Goal: Information Seeking & Learning: Learn about a topic

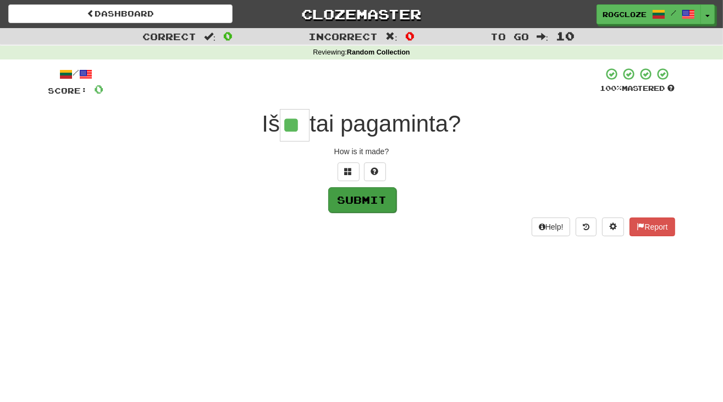
type input "**"
click at [371, 196] on button "Submit" at bounding box center [362, 199] width 68 height 25
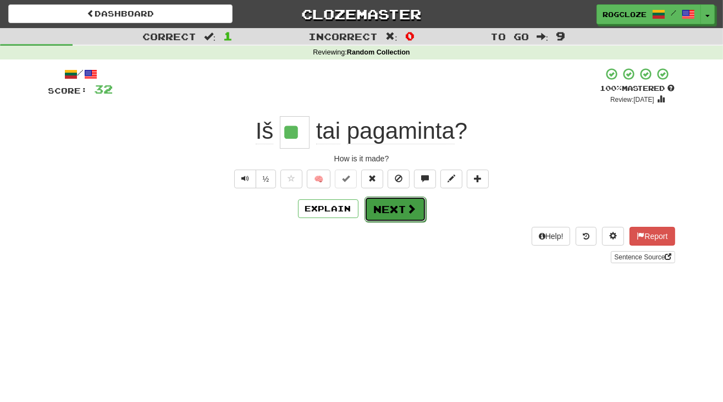
click at [395, 215] on button "Next" at bounding box center [396, 208] width 62 height 25
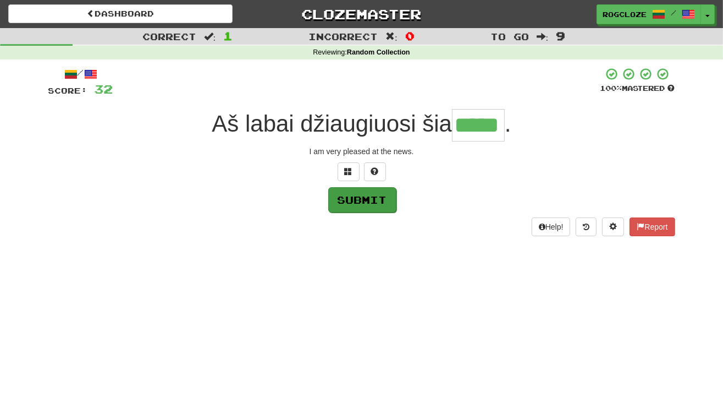
type input "*****"
click at [371, 201] on button "Submit" at bounding box center [362, 199] width 68 height 25
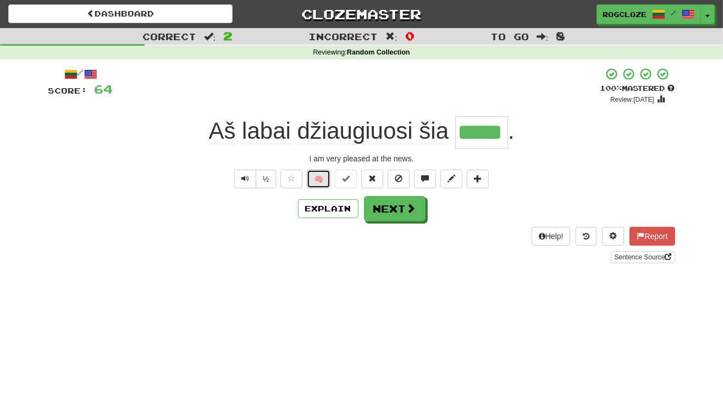
click at [318, 179] on button "🧠" at bounding box center [319, 178] width 24 height 19
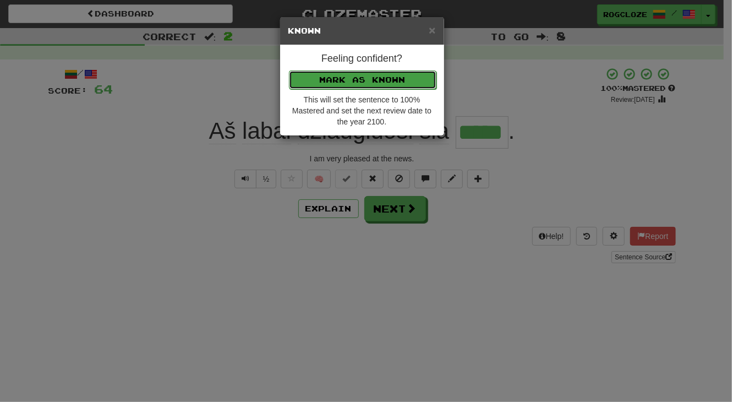
click at [397, 83] on button "Mark as Known" at bounding box center [362, 79] width 147 height 19
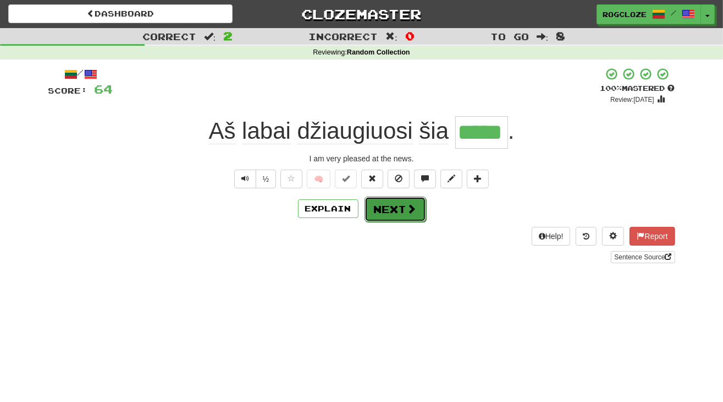
click at [405, 207] on button "Next" at bounding box center [396, 208] width 62 height 25
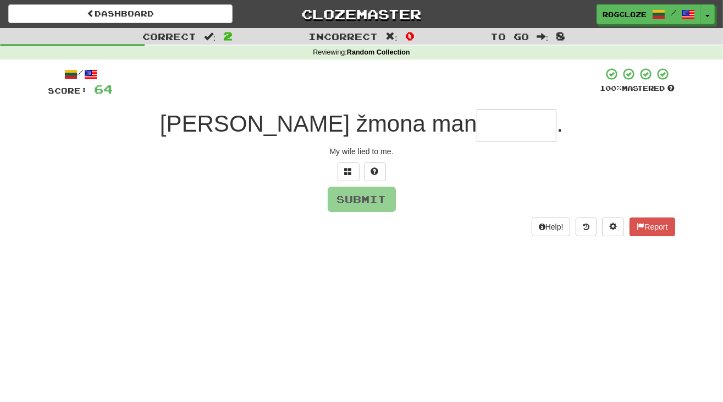
type input "*"
click at [372, 168] on span at bounding box center [375, 171] width 8 height 8
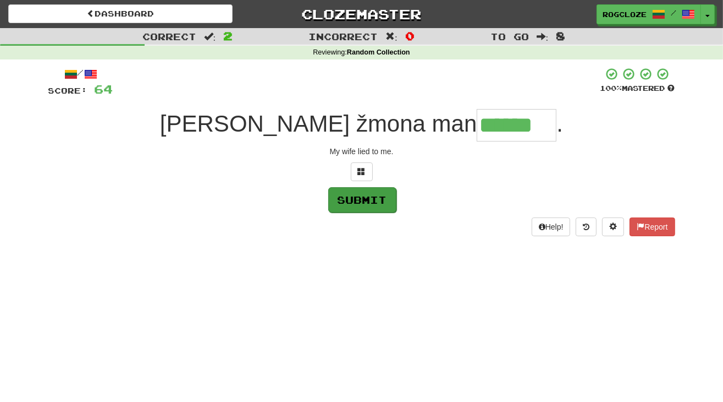
type input "******"
click at [359, 205] on button "Submit" at bounding box center [362, 199] width 68 height 25
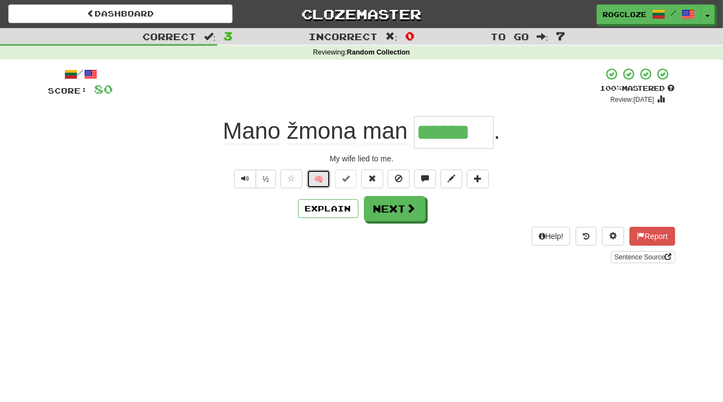
click at [314, 178] on button "🧠" at bounding box center [319, 178] width 24 height 19
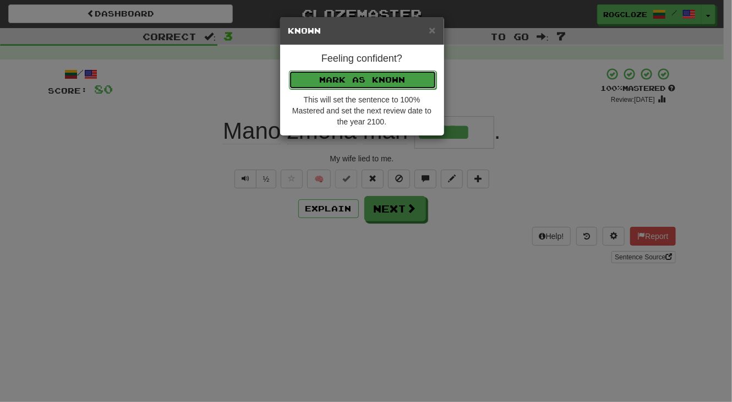
drag, startPoint x: 340, startPoint y: 75, endPoint x: 343, endPoint y: 84, distance: 8.7
click at [341, 75] on button "Mark as Known" at bounding box center [362, 79] width 147 height 19
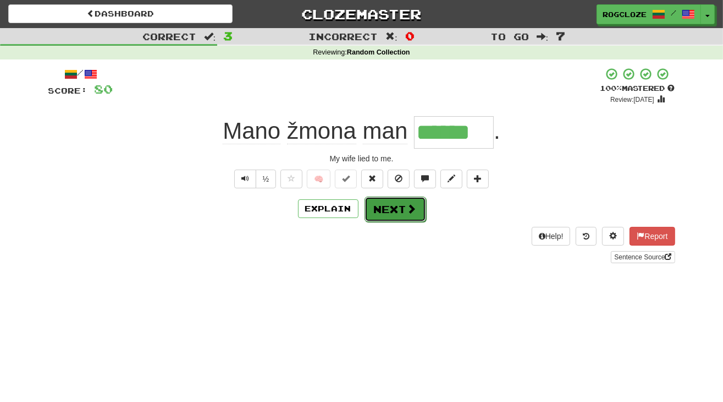
click at [387, 205] on button "Next" at bounding box center [396, 208] width 62 height 25
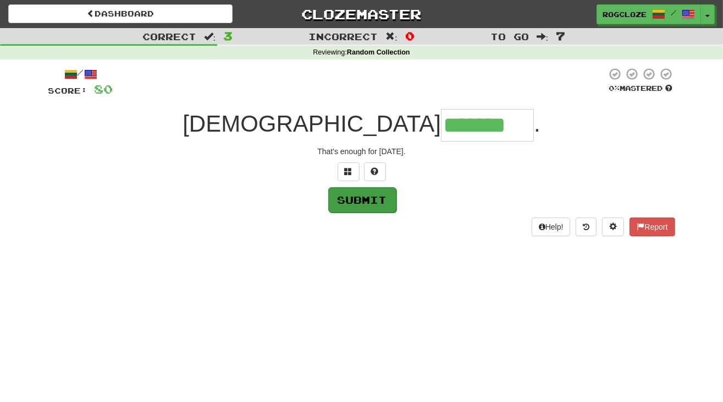
type input "*******"
click at [351, 201] on button "Submit" at bounding box center [362, 199] width 68 height 25
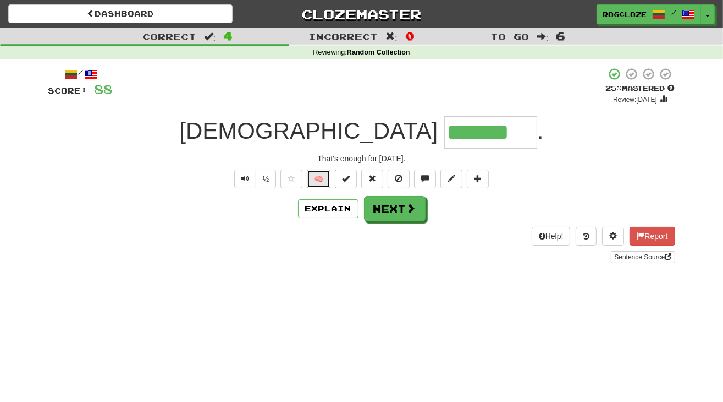
click at [316, 178] on button "🧠" at bounding box center [319, 178] width 24 height 19
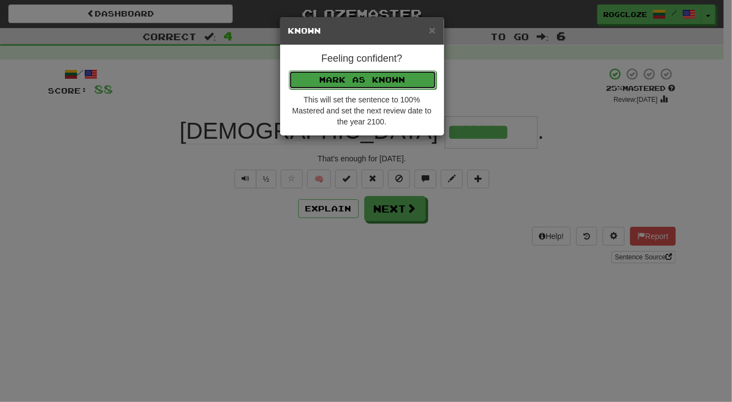
click at [341, 76] on button "Mark as Known" at bounding box center [362, 79] width 147 height 19
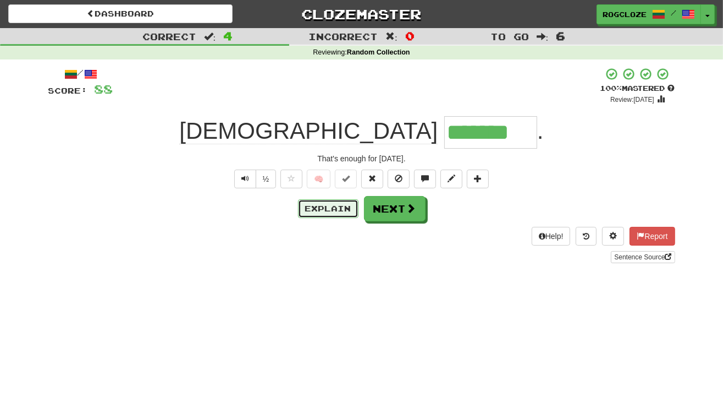
click at [345, 206] on button "Explain" at bounding box center [328, 208] width 61 height 19
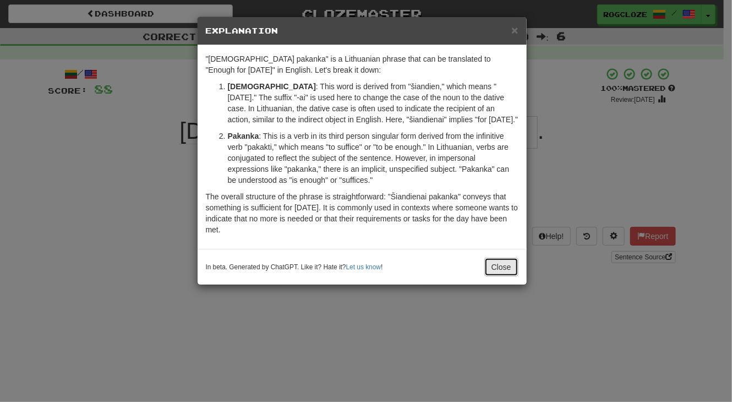
click at [501, 264] on button "Close" at bounding box center [501, 266] width 34 height 19
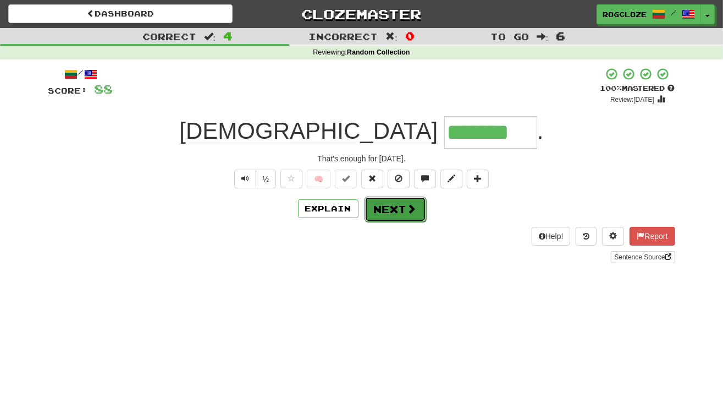
click at [384, 211] on button "Next" at bounding box center [396, 208] width 62 height 25
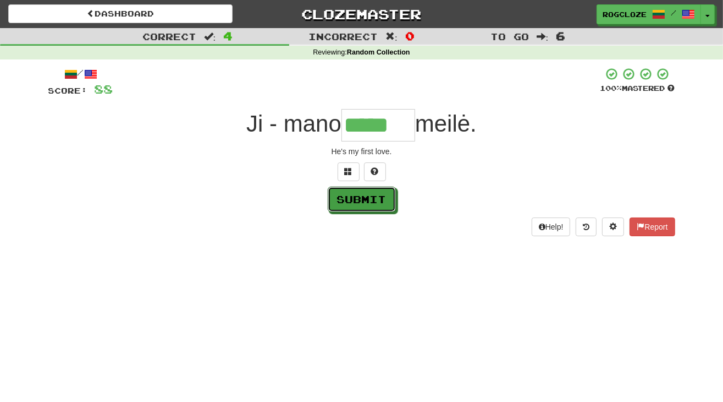
drag, startPoint x: 363, startPoint y: 192, endPoint x: 367, endPoint y: 219, distance: 27.9
click at [365, 199] on button "Submit" at bounding box center [362, 198] width 68 height 25
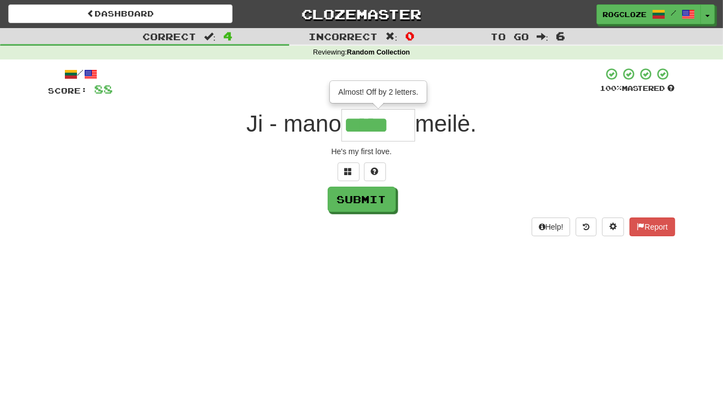
click at [403, 122] on input "*****" at bounding box center [379, 125] width 74 height 32
click at [380, 174] on button at bounding box center [375, 171] width 22 height 19
type input "*******"
click at [378, 196] on button "Submit" at bounding box center [362, 199] width 68 height 25
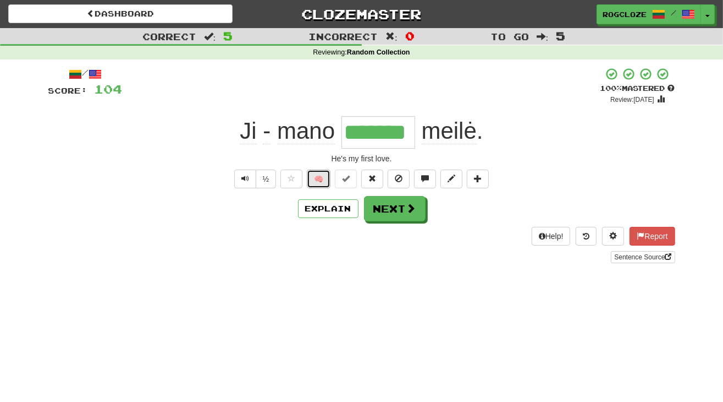
click at [323, 174] on button "🧠" at bounding box center [319, 178] width 24 height 19
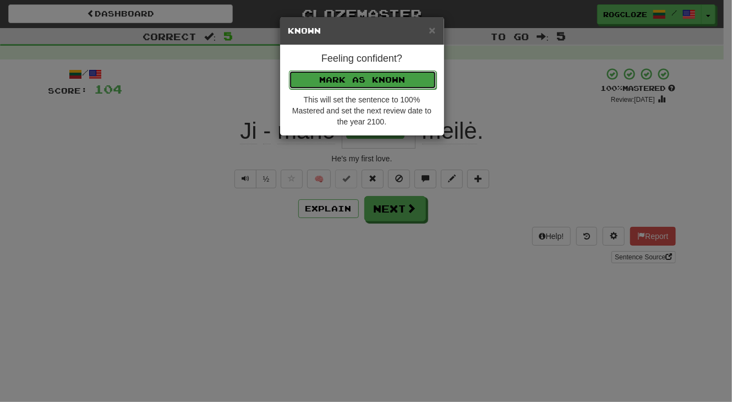
click at [307, 75] on button "Mark as Known" at bounding box center [362, 79] width 147 height 19
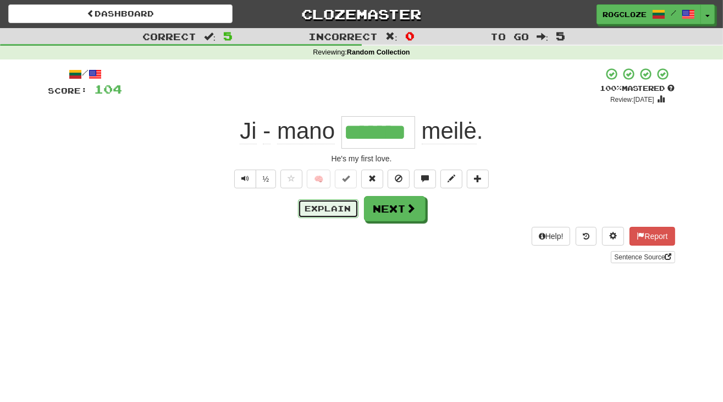
click at [325, 210] on button "Explain" at bounding box center [328, 208] width 61 height 19
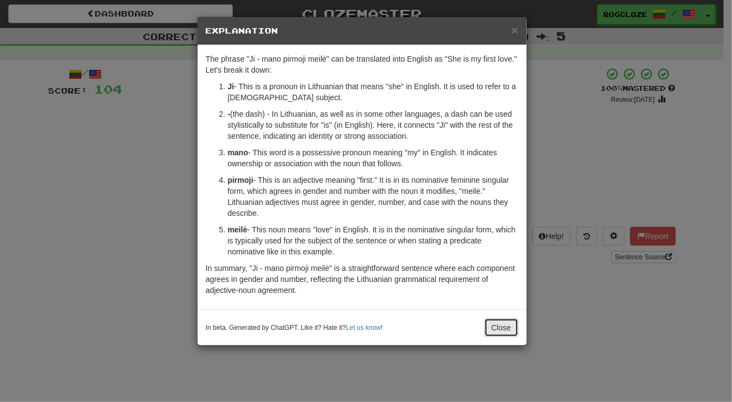
click at [502, 327] on button "Close" at bounding box center [501, 327] width 34 height 19
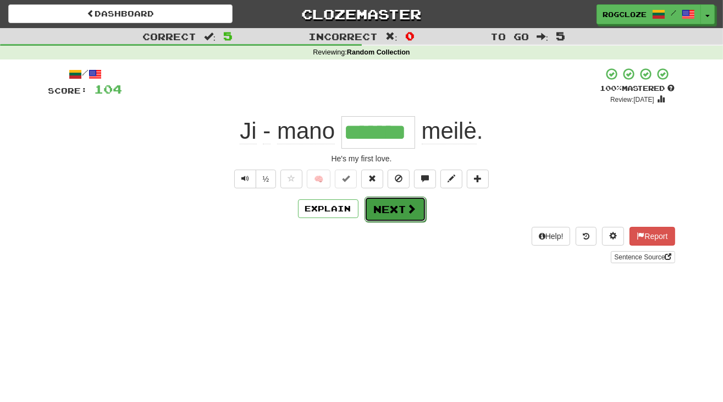
click at [390, 205] on button "Next" at bounding box center [396, 208] width 62 height 25
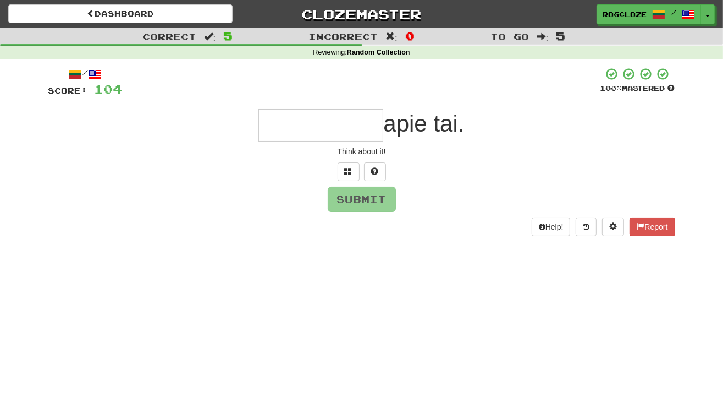
type input "*"
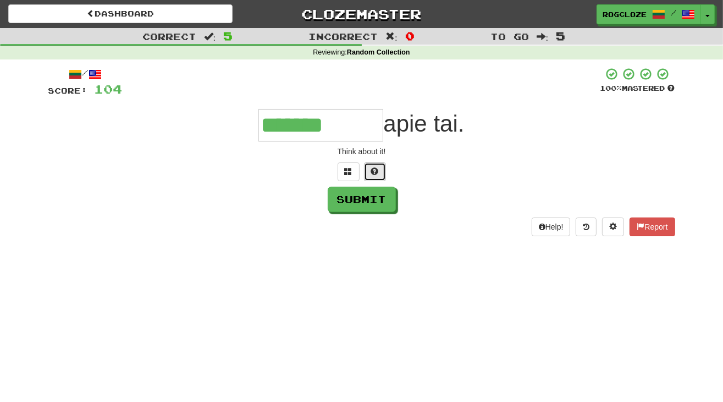
click at [378, 170] on button at bounding box center [375, 171] width 22 height 19
type input "**********"
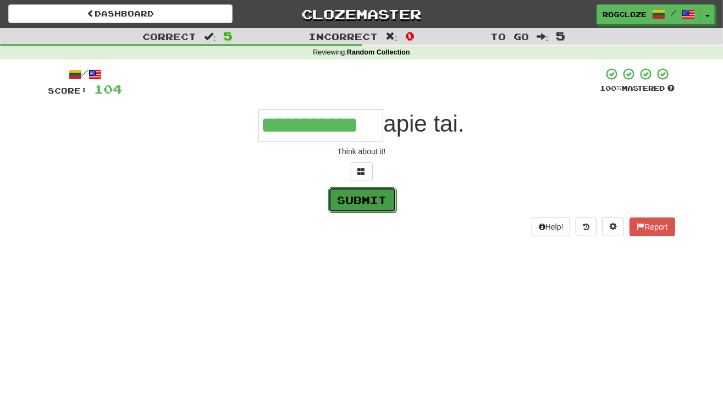
click at [341, 199] on button "Submit" at bounding box center [362, 199] width 68 height 25
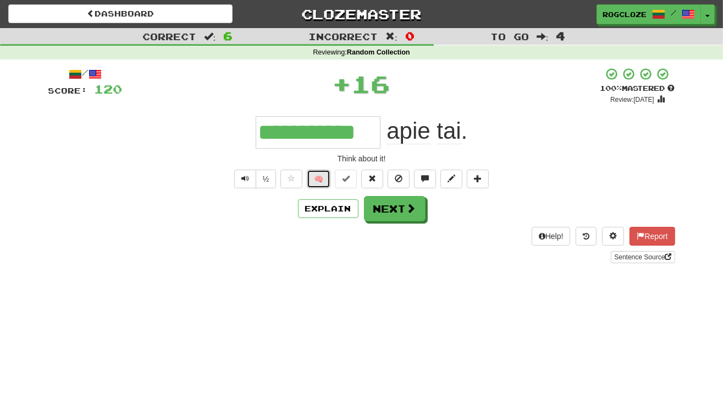
click at [318, 180] on button "🧠" at bounding box center [319, 178] width 24 height 19
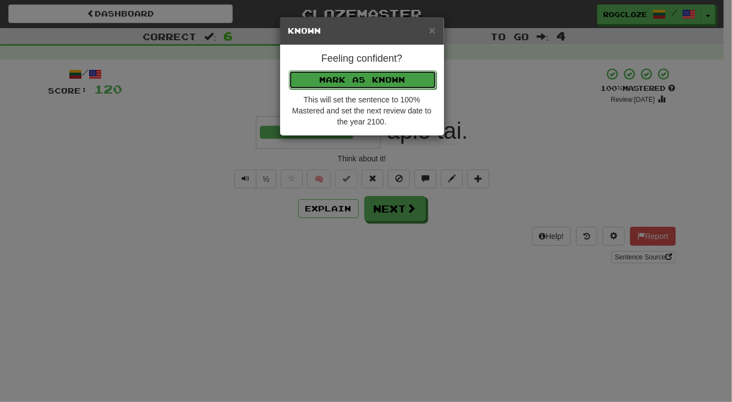
click at [337, 84] on button "Mark as Known" at bounding box center [362, 79] width 147 height 19
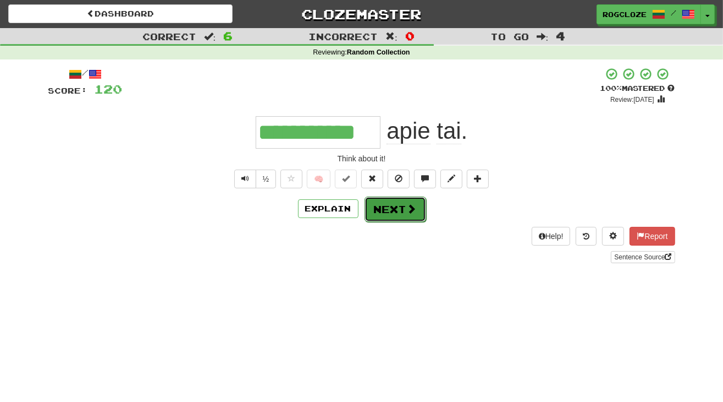
click at [403, 215] on button "Next" at bounding box center [396, 208] width 62 height 25
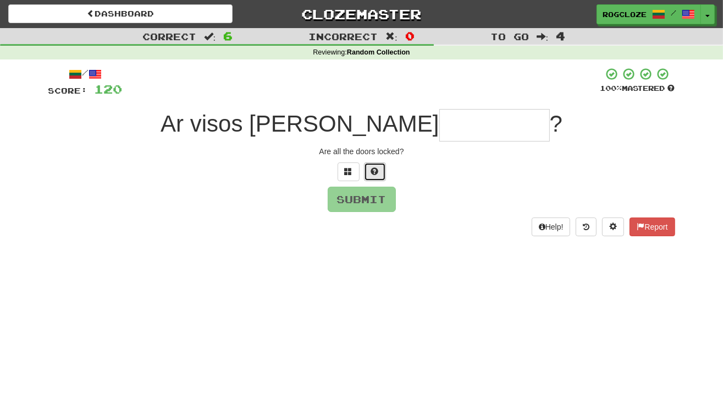
click at [366, 166] on button at bounding box center [375, 171] width 22 height 19
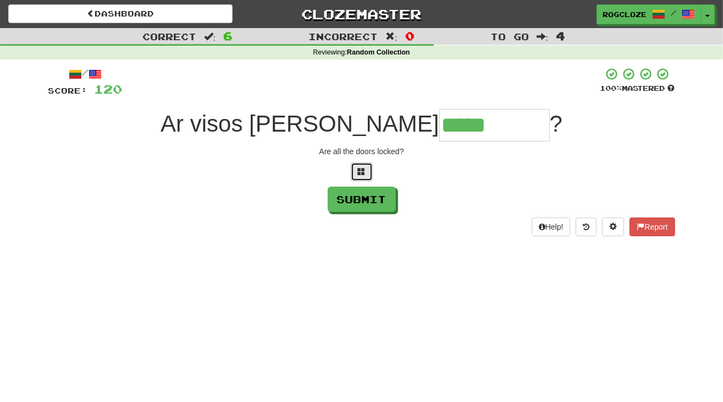
click at [362, 177] on button at bounding box center [362, 171] width 22 height 19
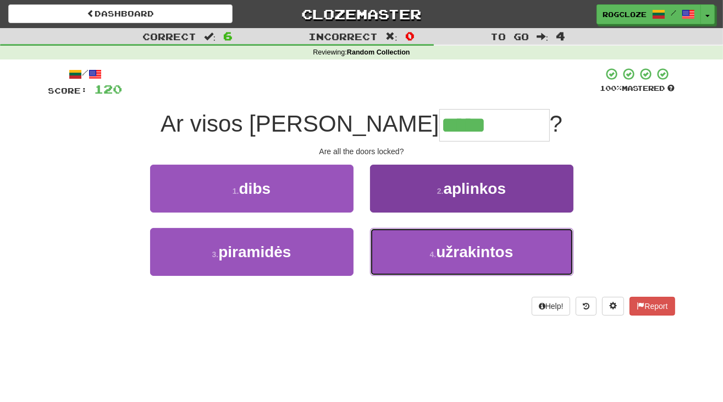
drag, startPoint x: 420, startPoint y: 251, endPoint x: 421, endPoint y: 257, distance: 5.7
click at [421, 256] on button "4 . užrakintos" at bounding box center [472, 252] width 204 height 48
type input "**********"
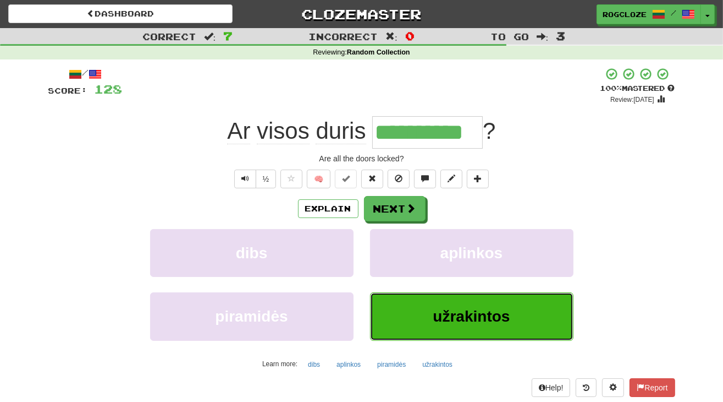
click at [425, 322] on button "užrakintos" at bounding box center [472, 316] width 204 height 48
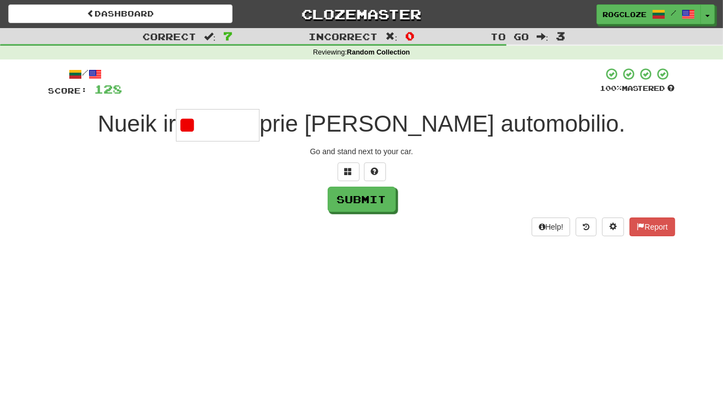
type input "*"
type input "********"
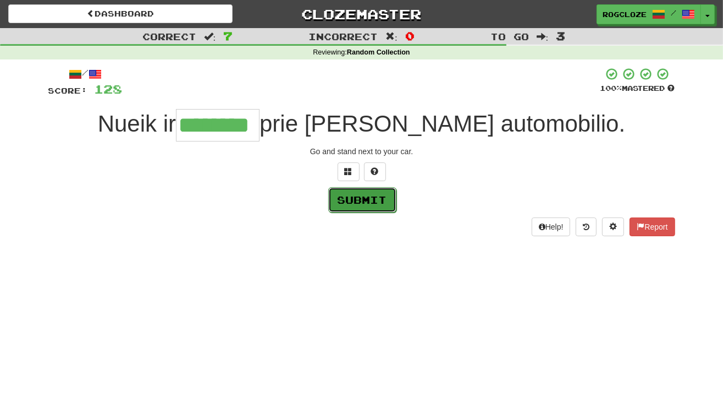
click at [362, 197] on button "Submit" at bounding box center [362, 199] width 68 height 25
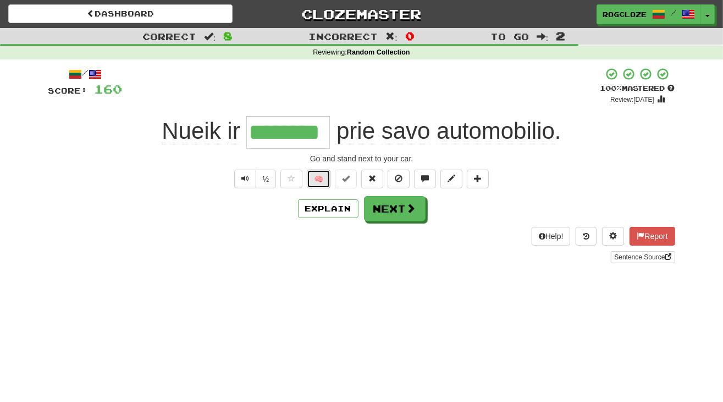
click at [316, 179] on button "🧠" at bounding box center [319, 178] width 24 height 19
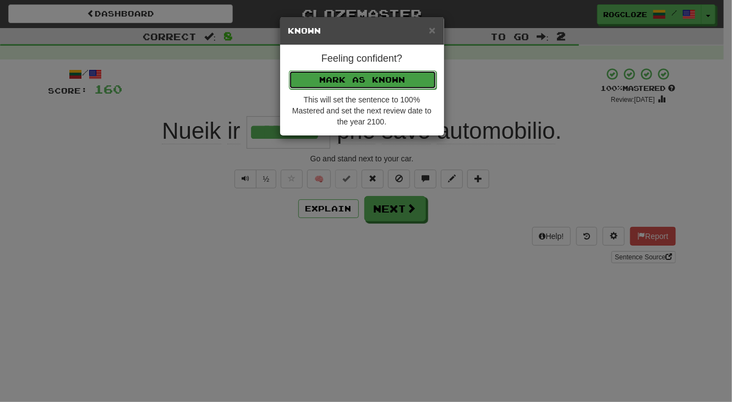
click at [317, 74] on button "Mark as Known" at bounding box center [362, 79] width 147 height 19
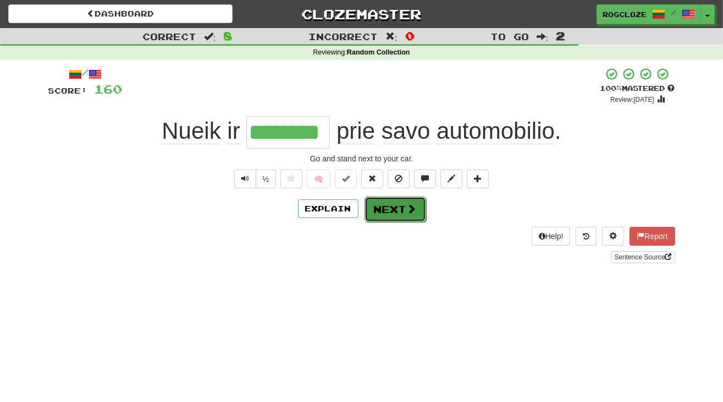
click at [402, 208] on button "Next" at bounding box center [396, 208] width 62 height 25
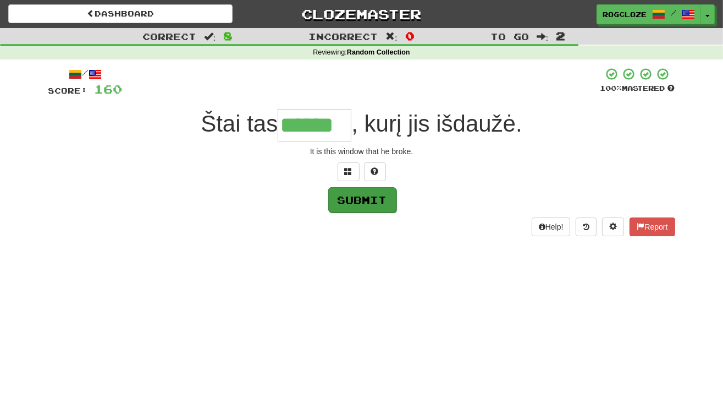
type input "******"
click at [354, 198] on button "Submit" at bounding box center [362, 199] width 68 height 25
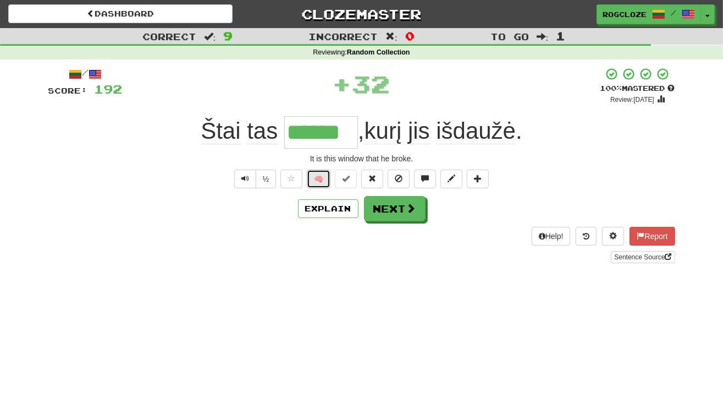
click at [319, 174] on button "🧠" at bounding box center [319, 178] width 24 height 19
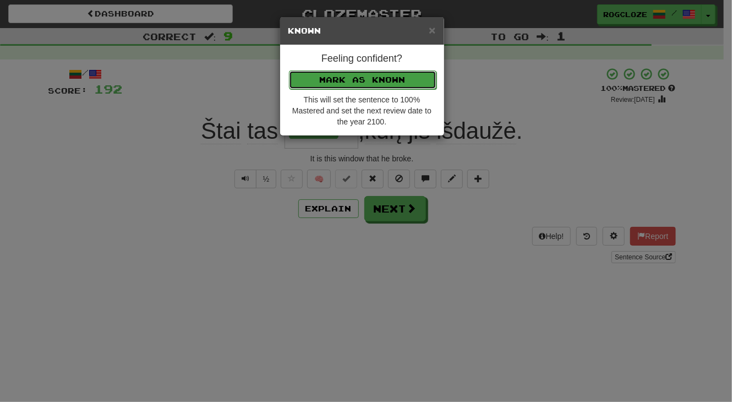
click at [363, 79] on button "Mark as Known" at bounding box center [362, 79] width 147 height 19
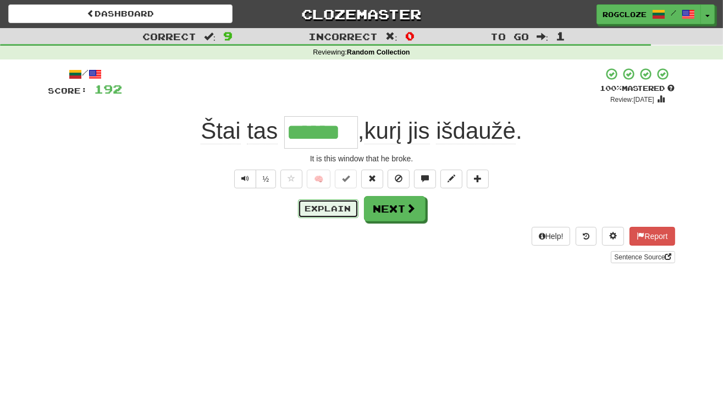
click at [332, 205] on button "Explain" at bounding box center [328, 208] width 61 height 19
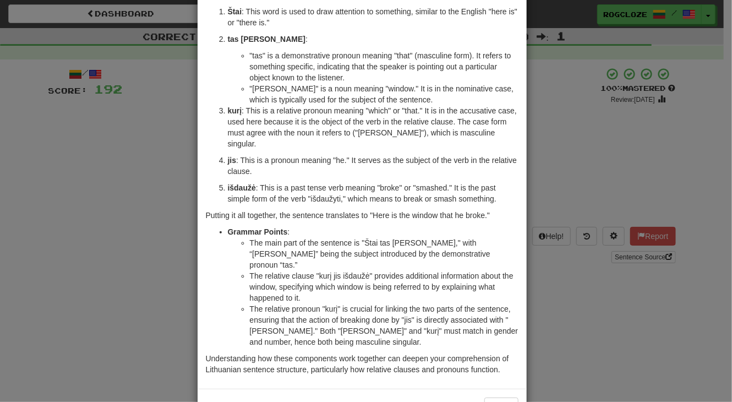
scroll to position [84, 0]
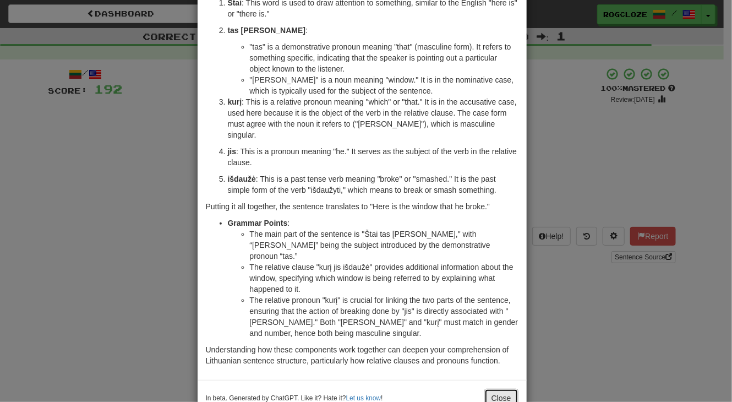
click at [497, 388] on button "Close" at bounding box center [501, 397] width 34 height 19
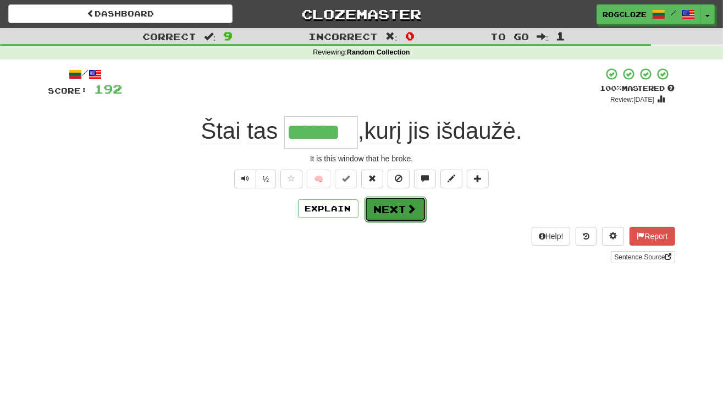
click at [394, 210] on button "Next" at bounding box center [396, 208] width 62 height 25
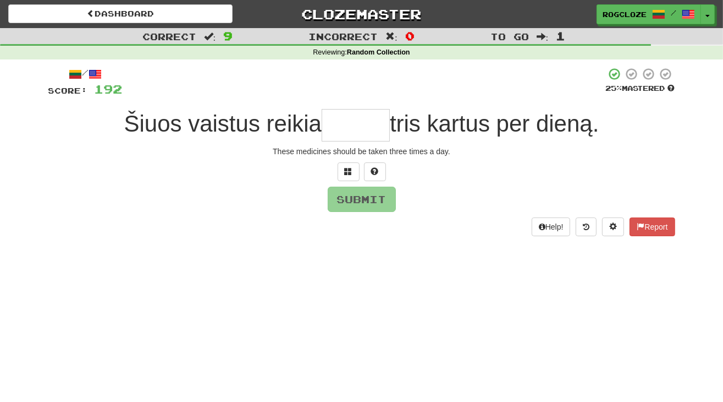
type input "*"
click at [372, 175] on button at bounding box center [375, 171] width 22 height 19
click at [360, 172] on span at bounding box center [362, 171] width 8 height 8
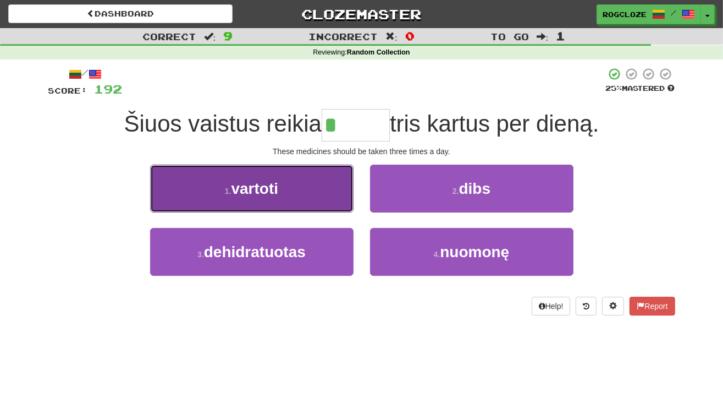
click at [299, 185] on button "1 . vartoti" at bounding box center [252, 188] width 204 height 48
type input "*******"
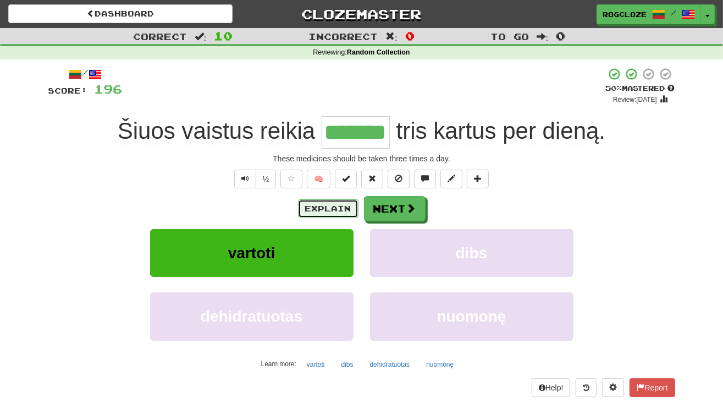
click at [323, 209] on button "Explain" at bounding box center [328, 208] width 61 height 19
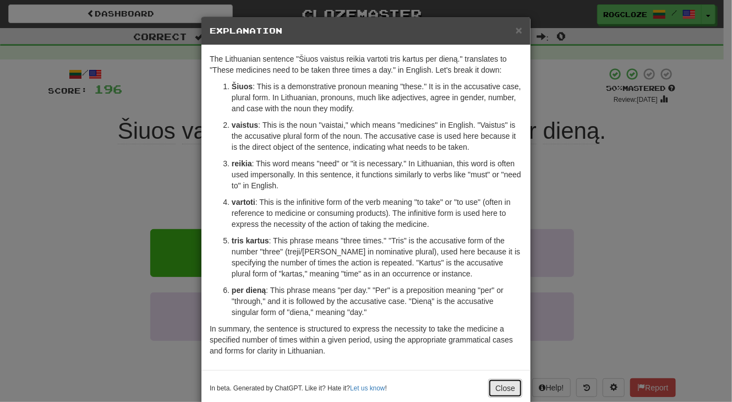
click at [505, 381] on button "Close" at bounding box center [505, 387] width 34 height 19
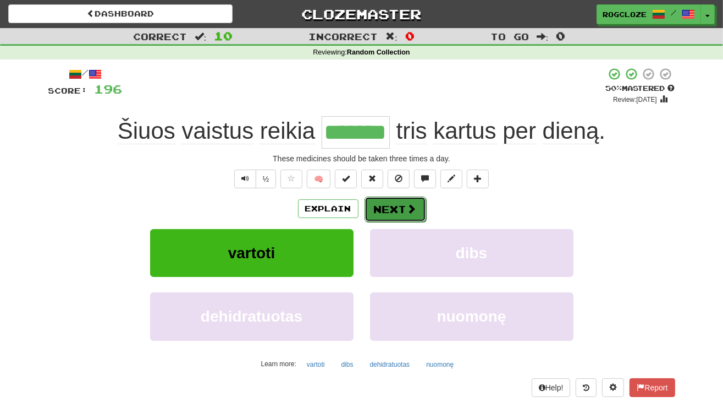
click at [404, 212] on button "Next" at bounding box center [396, 208] width 62 height 25
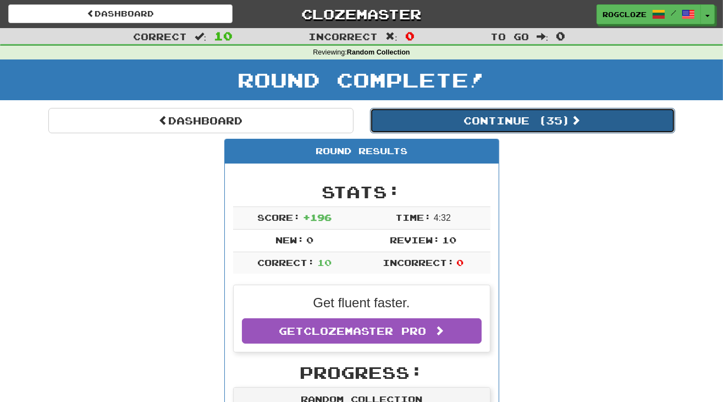
click at [437, 116] on button "Continue ( 35 )" at bounding box center [522, 120] width 305 height 25
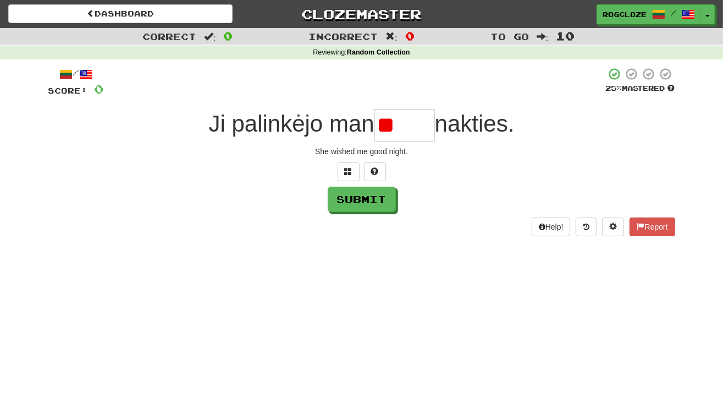
type input "*"
type input "*****"
click at [366, 200] on button "Submit" at bounding box center [362, 199] width 68 height 25
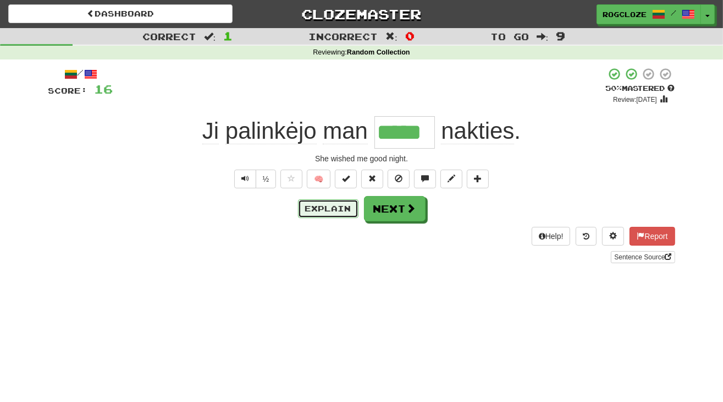
click at [335, 210] on button "Explain" at bounding box center [328, 208] width 61 height 19
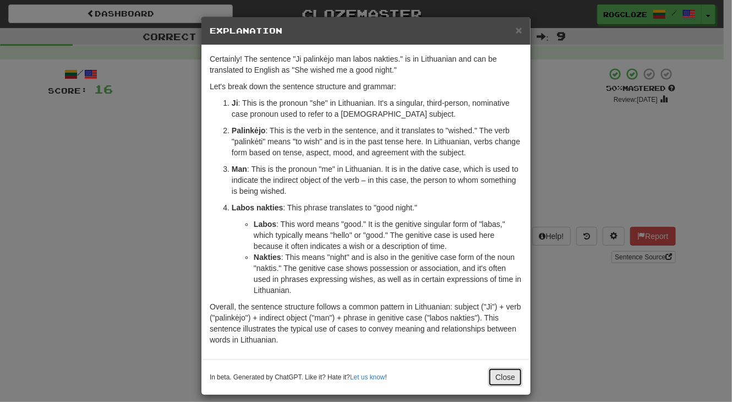
click at [497, 373] on button "Close" at bounding box center [505, 376] width 34 height 19
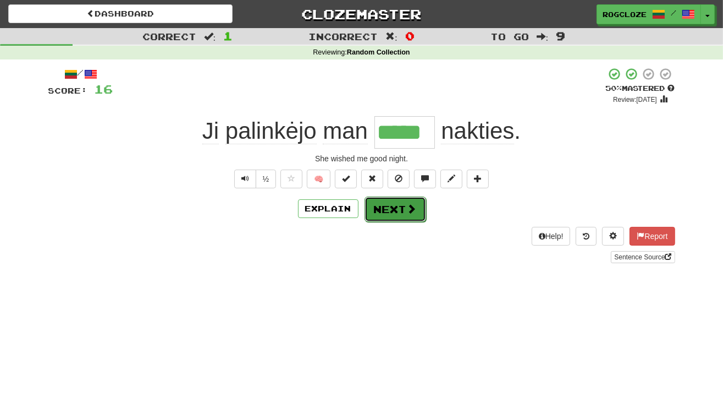
click at [381, 210] on button "Next" at bounding box center [396, 208] width 62 height 25
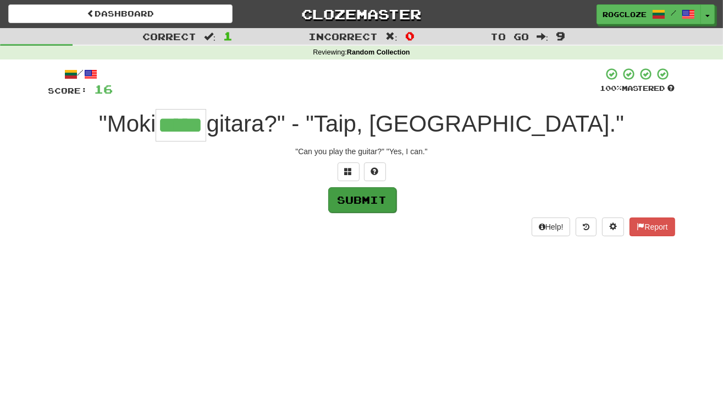
type input "*****"
click at [360, 194] on button "Submit" at bounding box center [362, 199] width 68 height 25
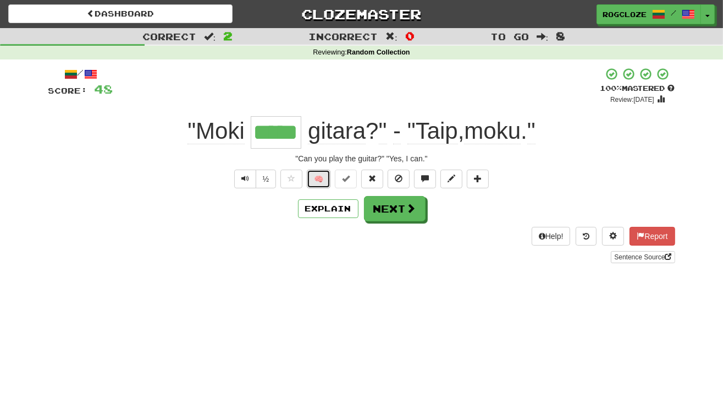
click at [317, 178] on button "🧠" at bounding box center [319, 178] width 24 height 19
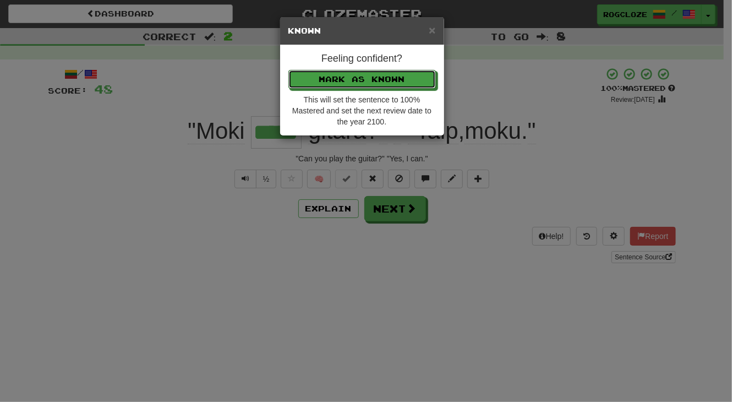
drag, startPoint x: 348, startPoint y: 72, endPoint x: 349, endPoint y: 84, distance: 11.6
click at [349, 73] on button "Mark as Known" at bounding box center [361, 79] width 147 height 19
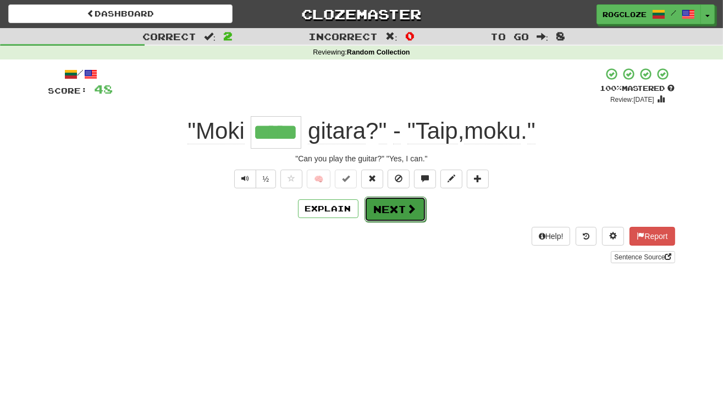
click at [387, 201] on button "Next" at bounding box center [396, 208] width 62 height 25
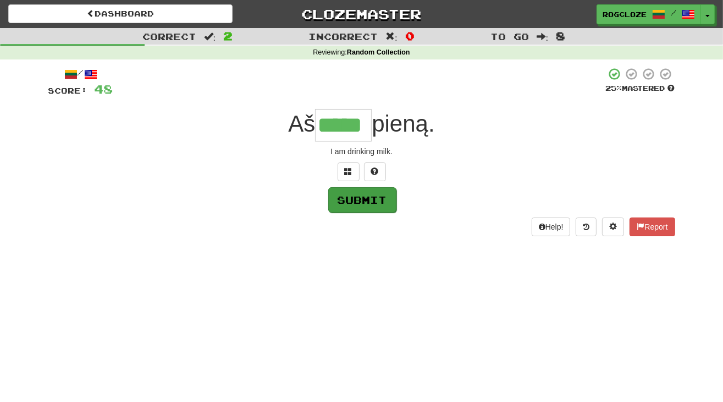
type input "*****"
click at [362, 195] on button "Submit" at bounding box center [362, 199] width 68 height 25
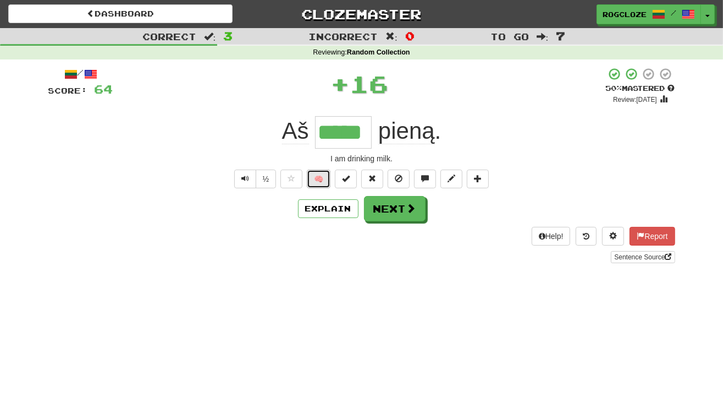
click at [315, 179] on button "🧠" at bounding box center [319, 178] width 24 height 19
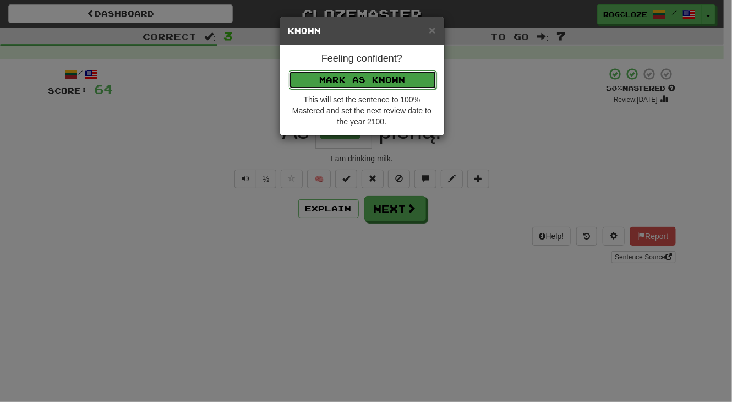
click at [368, 77] on button "Mark as Known" at bounding box center [362, 79] width 147 height 19
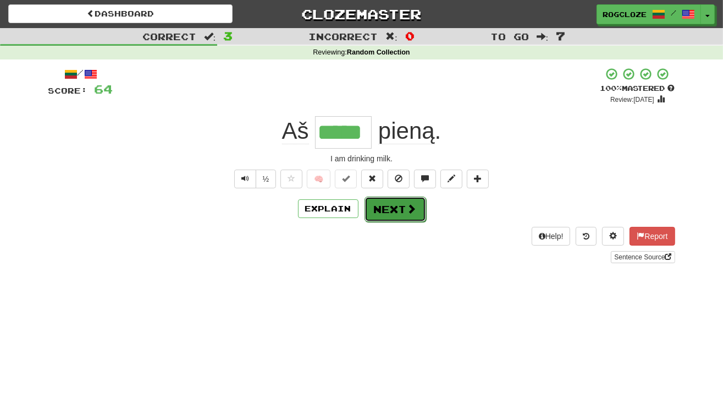
click at [376, 203] on button "Next" at bounding box center [396, 208] width 62 height 25
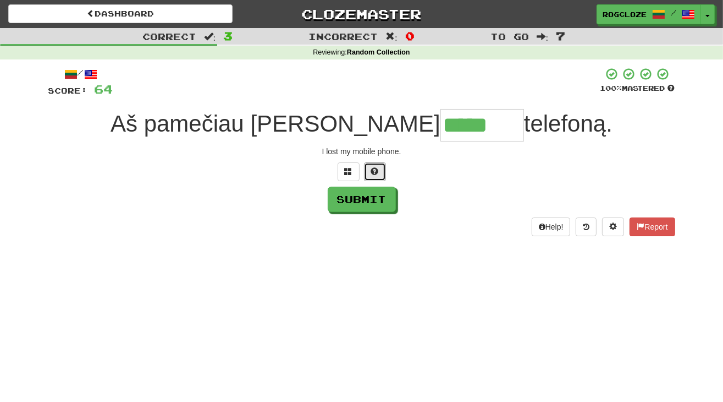
click at [373, 169] on span at bounding box center [375, 171] width 8 height 8
click at [366, 174] on button at bounding box center [362, 171] width 22 height 19
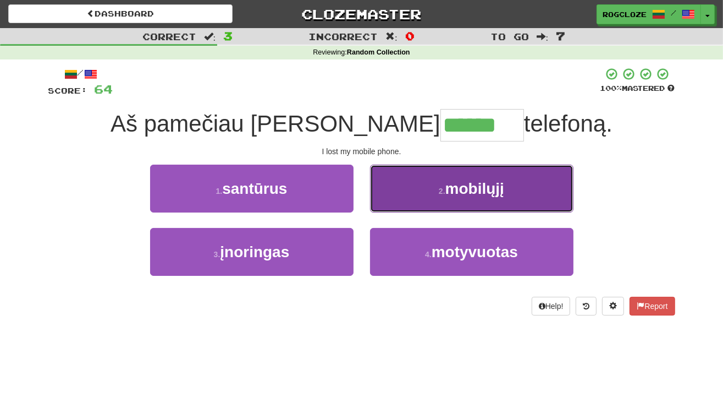
click at [429, 183] on button "2 . mobilųjį" at bounding box center [472, 188] width 204 height 48
type input "********"
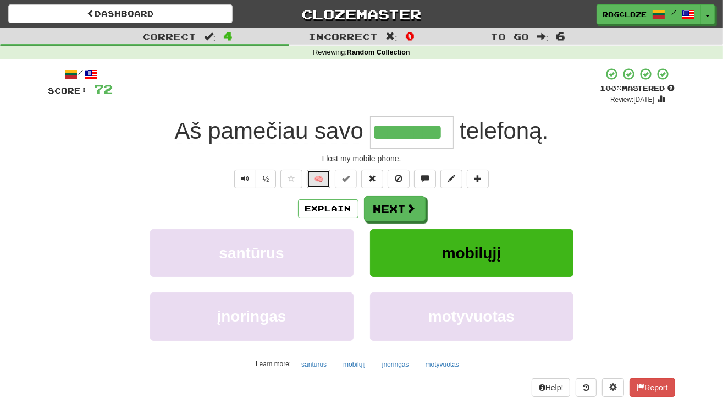
click at [324, 181] on button "🧠" at bounding box center [319, 178] width 24 height 19
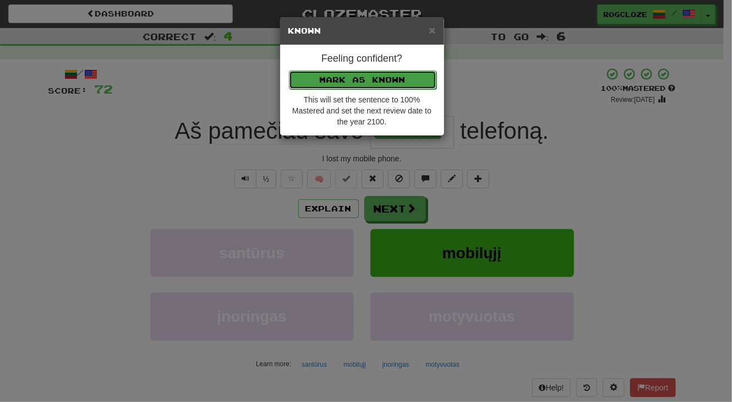
click at [309, 73] on button "Mark as Known" at bounding box center [362, 79] width 147 height 19
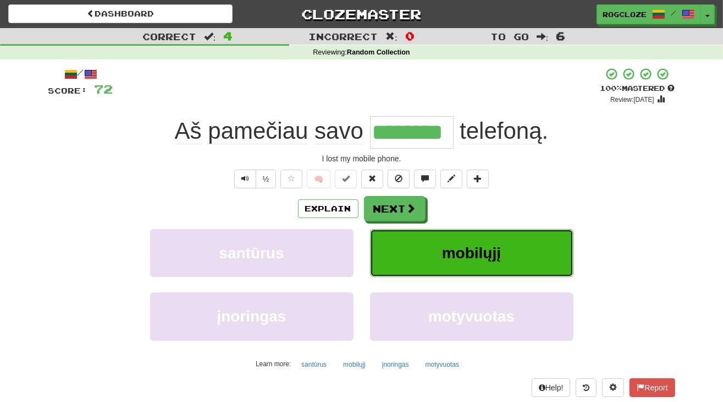
click at [424, 239] on button "mobilųjį" at bounding box center [472, 253] width 204 height 48
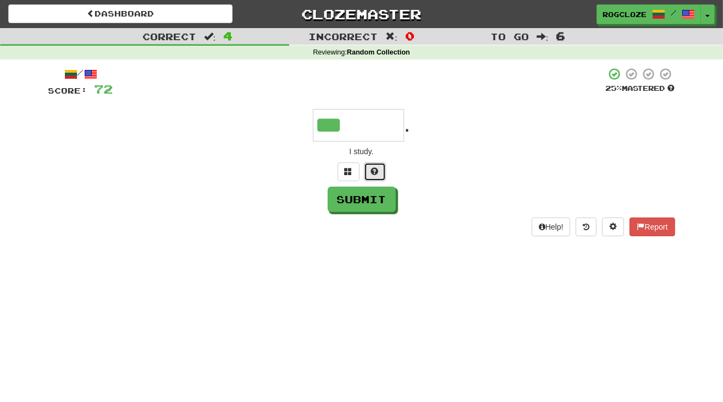
click at [371, 172] on span at bounding box center [375, 171] width 8 height 8
type input "*******"
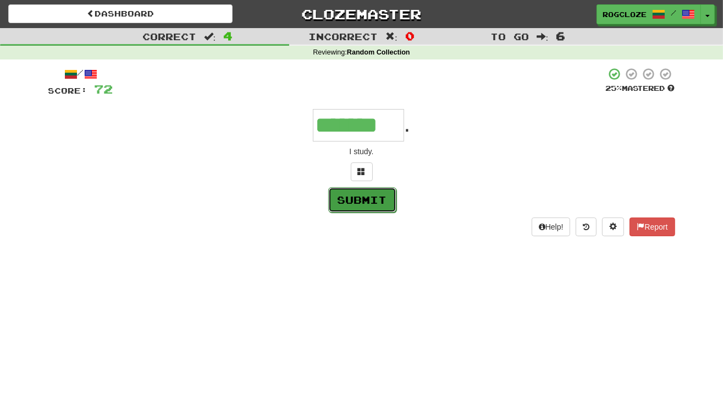
click at [361, 199] on button "Submit" at bounding box center [362, 199] width 68 height 25
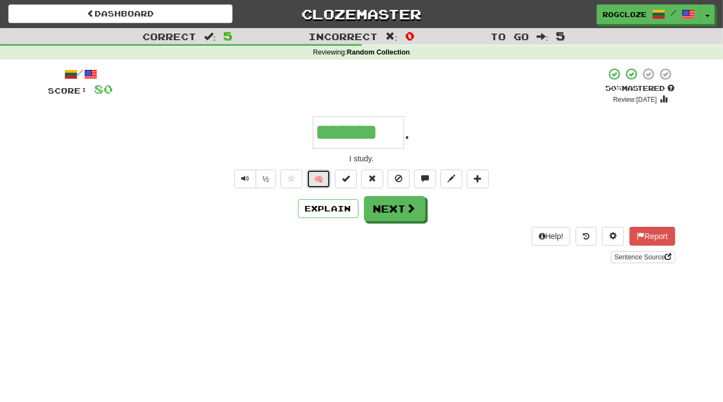
click at [317, 174] on button "🧠" at bounding box center [319, 178] width 24 height 19
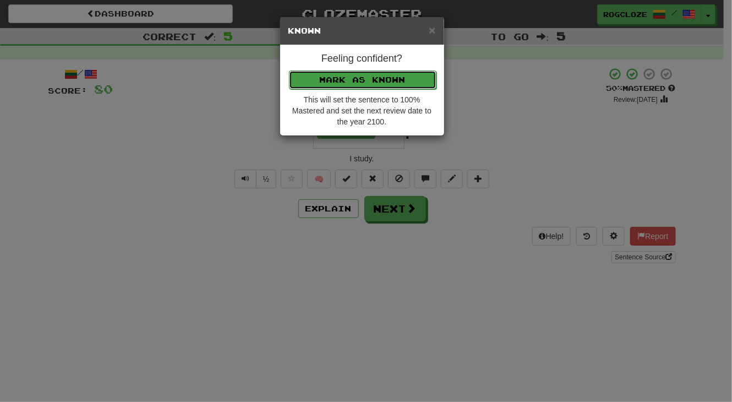
click at [382, 75] on button "Mark as Known" at bounding box center [362, 79] width 147 height 19
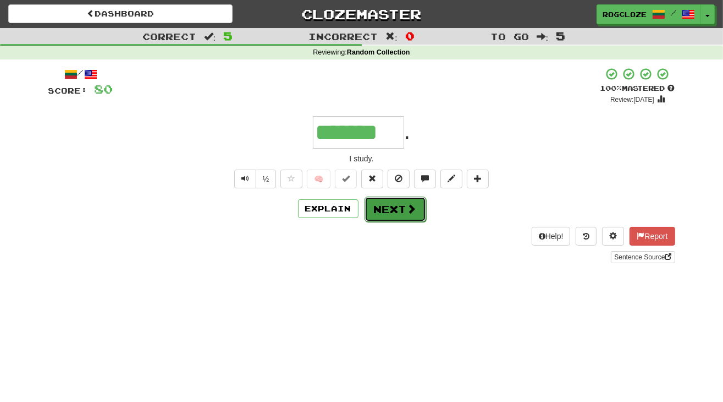
click at [395, 205] on button "Next" at bounding box center [396, 208] width 62 height 25
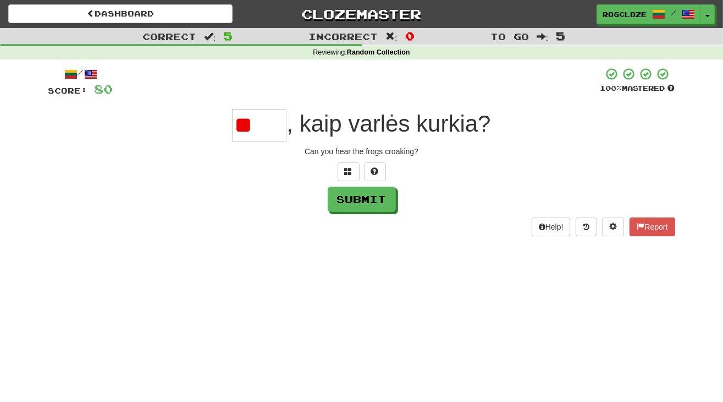
type input "*"
click at [374, 173] on span at bounding box center [375, 171] width 8 height 8
click at [366, 173] on button at bounding box center [362, 171] width 22 height 19
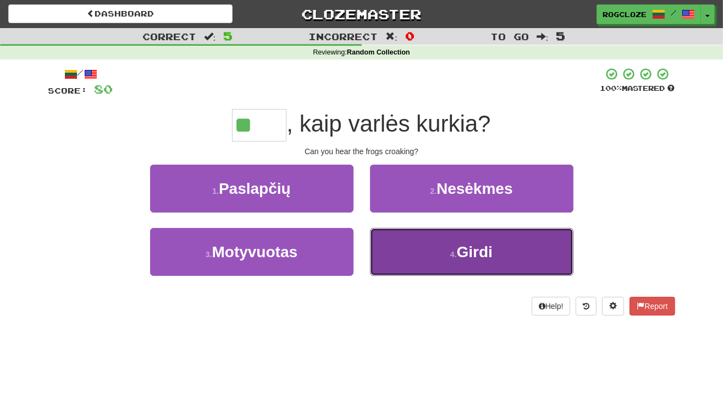
click at [443, 249] on button "4 . Girdi" at bounding box center [472, 252] width 204 height 48
type input "*****"
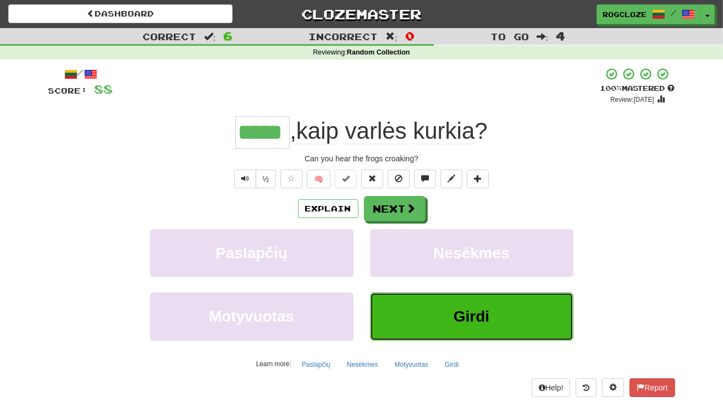
click at [442, 311] on button "Girdi" at bounding box center [472, 316] width 204 height 48
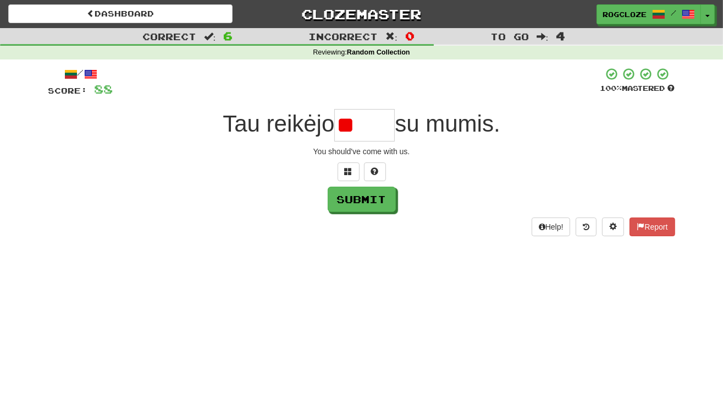
type input "*"
click at [378, 172] on span at bounding box center [375, 171] width 8 height 8
type input "******"
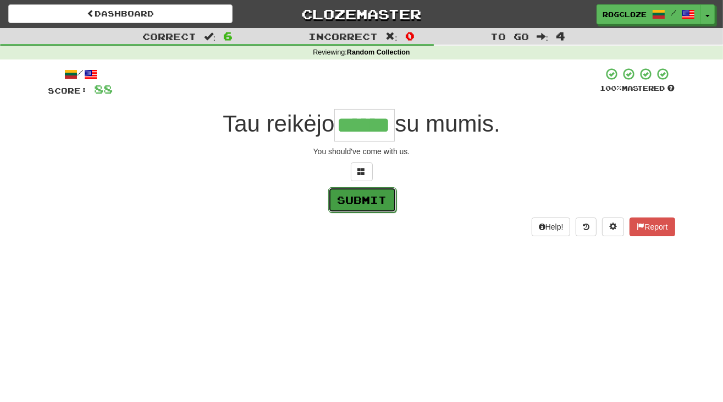
click at [371, 196] on button "Submit" at bounding box center [362, 199] width 68 height 25
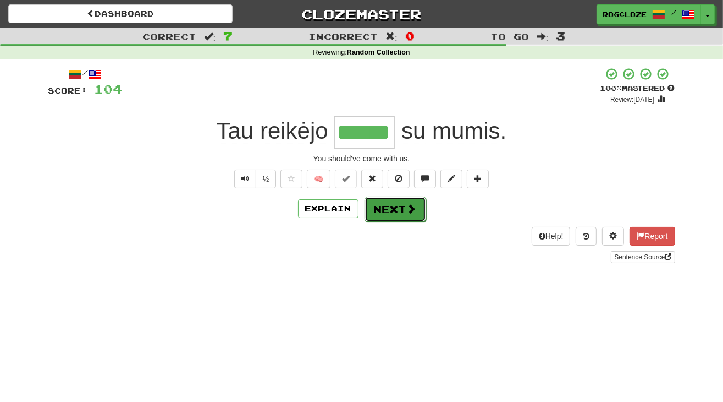
click at [387, 211] on button "Next" at bounding box center [396, 208] width 62 height 25
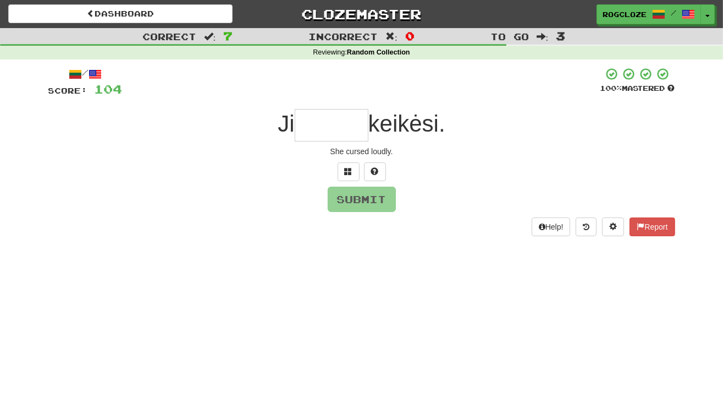
type input "*"
drag, startPoint x: 369, startPoint y: 172, endPoint x: 375, endPoint y: 177, distance: 7.5
click at [372, 174] on button at bounding box center [375, 171] width 22 height 19
click at [367, 177] on button at bounding box center [362, 171] width 22 height 19
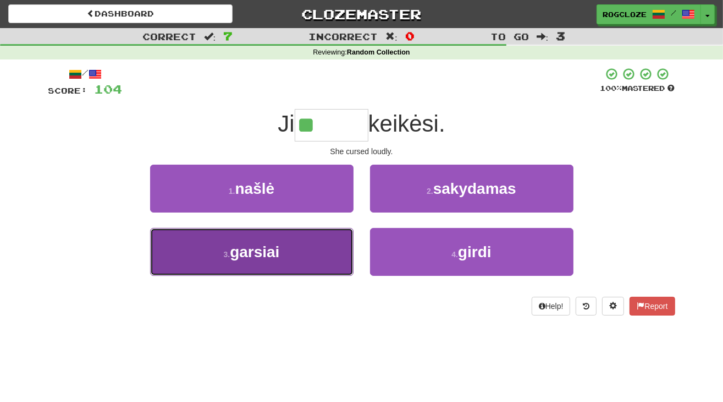
click at [274, 255] on span "garsiai" at bounding box center [255, 251] width 50 height 17
type input "*******"
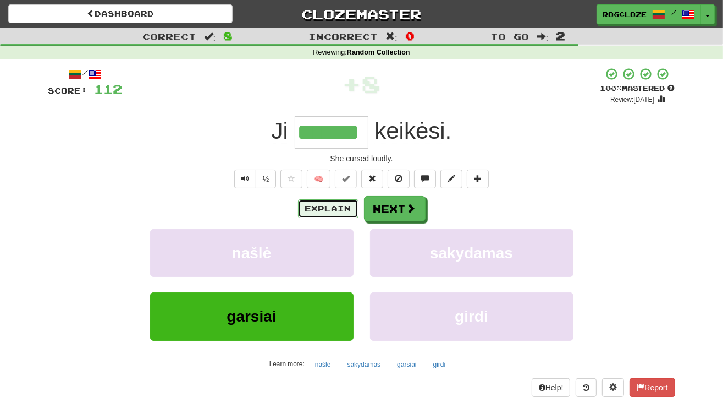
click at [327, 212] on button "Explain" at bounding box center [328, 208] width 61 height 19
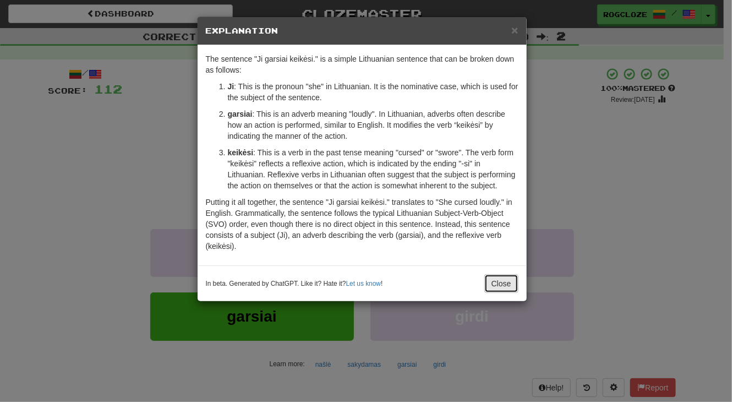
click at [503, 280] on button "Close" at bounding box center [501, 283] width 34 height 19
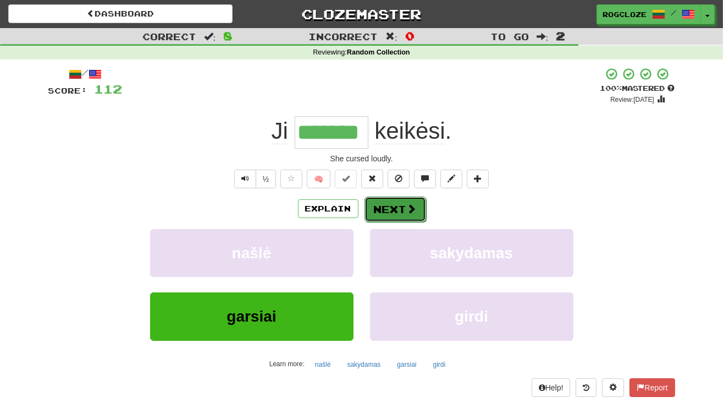
click at [402, 211] on button "Next" at bounding box center [396, 208] width 62 height 25
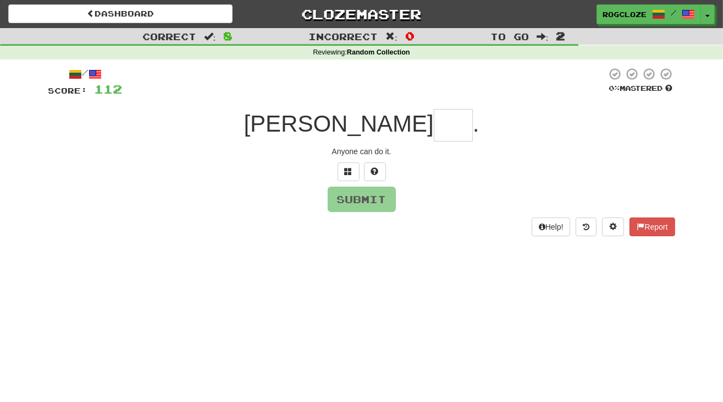
type input "*"
type input "****"
click at [382, 196] on button "Submit" at bounding box center [362, 199] width 68 height 25
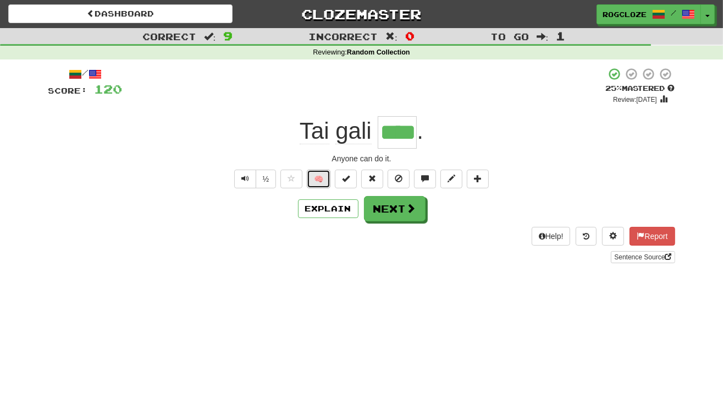
drag, startPoint x: 318, startPoint y: 179, endPoint x: 325, endPoint y: 174, distance: 8.3
click at [325, 174] on button "🧠" at bounding box center [319, 178] width 24 height 19
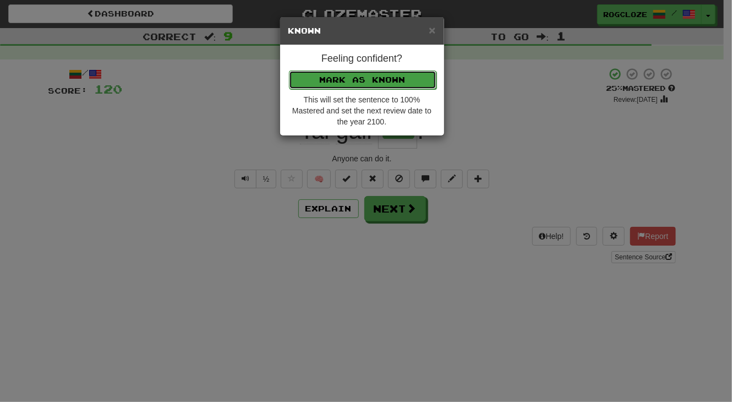
click at [380, 79] on button "Mark as Known" at bounding box center [362, 79] width 147 height 19
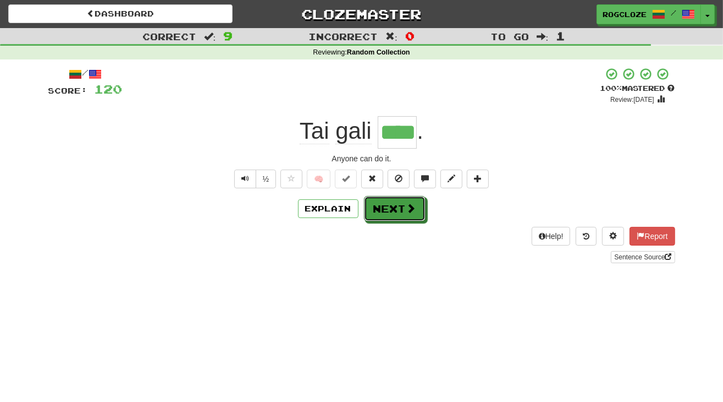
click at [404, 206] on button "Next" at bounding box center [395, 208] width 62 height 25
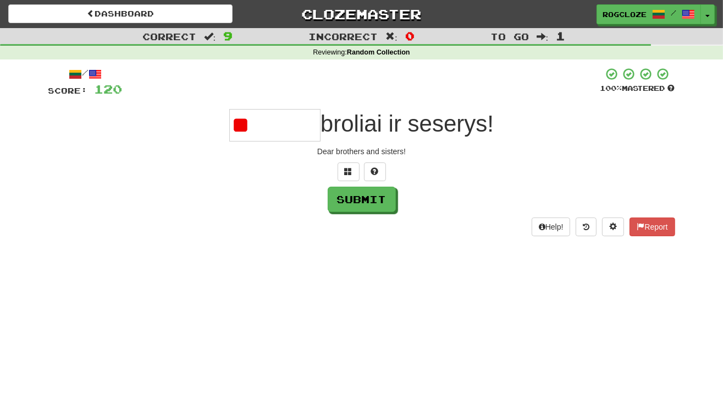
type input "*"
click at [377, 175] on button at bounding box center [375, 171] width 22 height 19
click at [360, 174] on span at bounding box center [362, 171] width 8 height 8
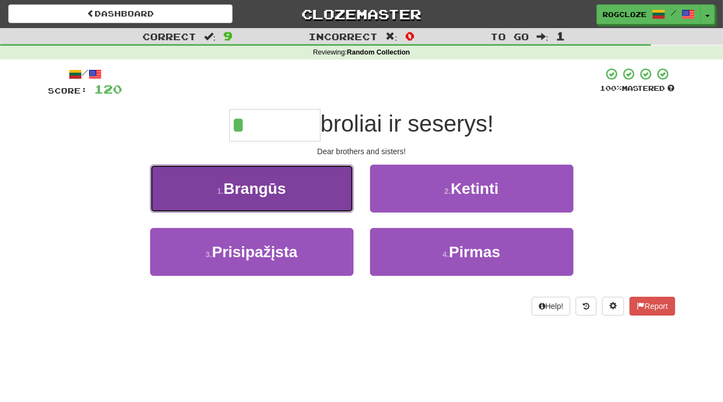
click at [281, 186] on span "Brangūs" at bounding box center [255, 188] width 63 height 17
type input "*******"
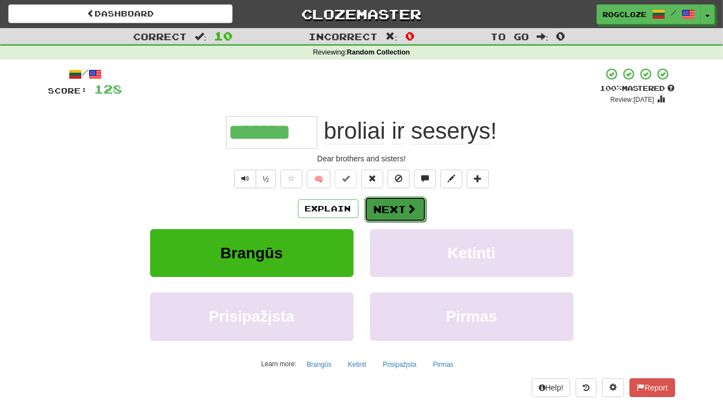
click at [391, 203] on button "Next" at bounding box center [396, 208] width 62 height 25
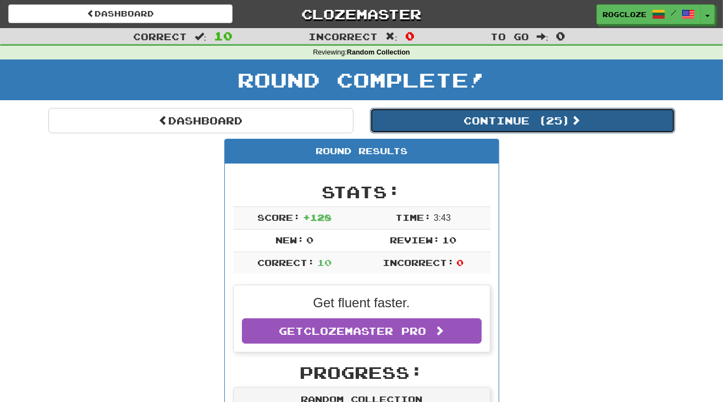
click at [412, 118] on button "Continue ( 25 )" at bounding box center [522, 120] width 305 height 25
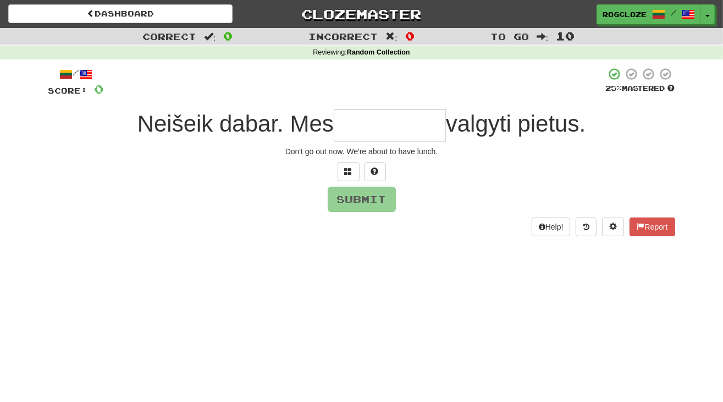
type input "*"
click at [370, 171] on button at bounding box center [375, 171] width 22 height 19
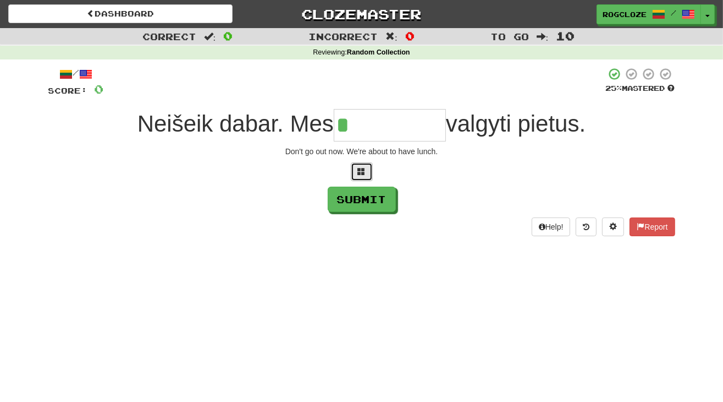
click at [356, 172] on button at bounding box center [362, 171] width 22 height 19
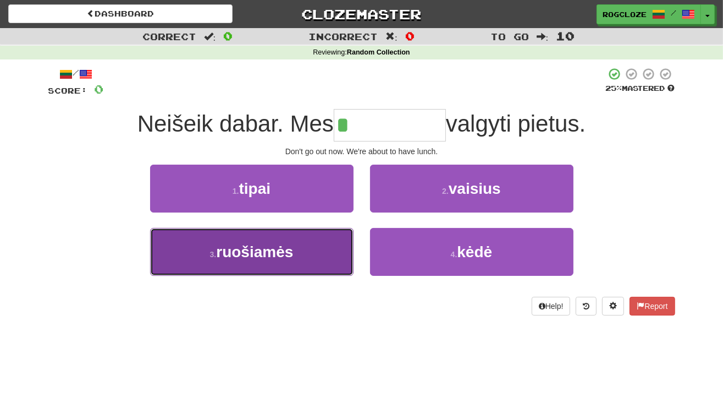
click at [299, 254] on button "3 . ruošiamės" at bounding box center [252, 252] width 204 height 48
type input "*********"
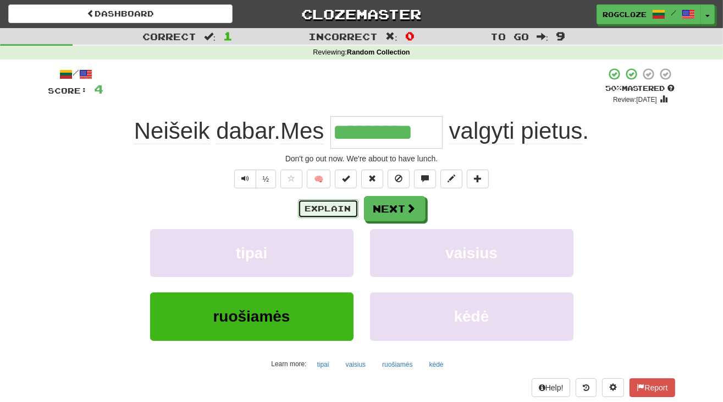
click at [332, 207] on button "Explain" at bounding box center [328, 208] width 61 height 19
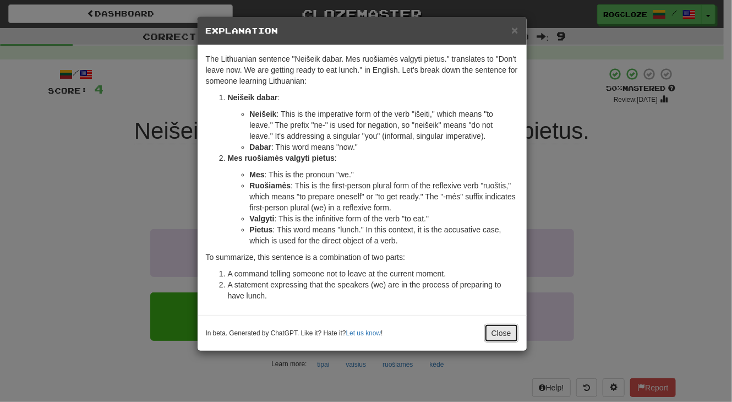
click at [508, 328] on button "Close" at bounding box center [501, 332] width 34 height 19
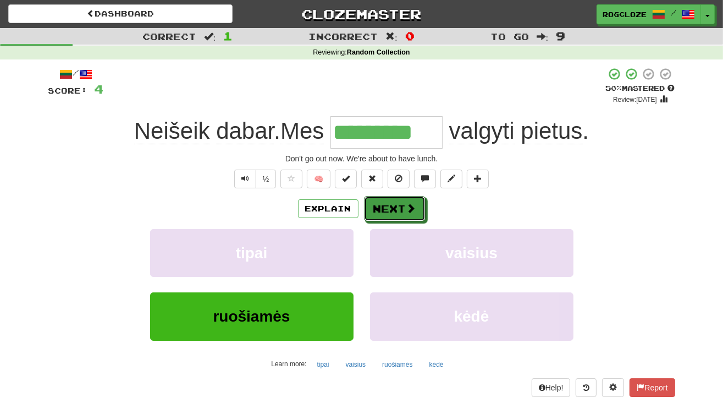
drag, startPoint x: 377, startPoint y: 208, endPoint x: 389, endPoint y: 213, distance: 13.4
click at [384, 209] on button "Next" at bounding box center [395, 208] width 62 height 25
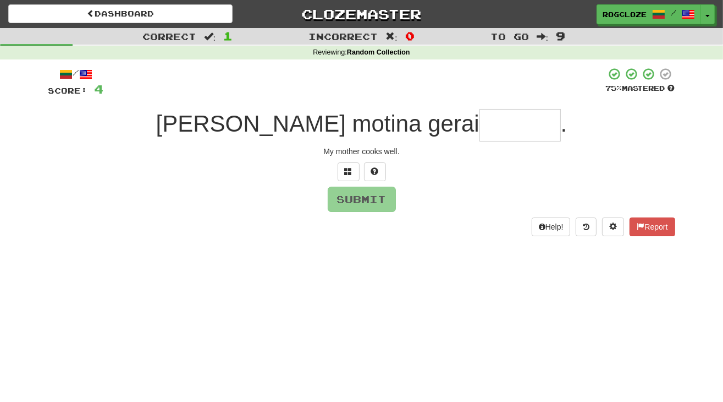
type input "*"
type input "******"
click at [375, 203] on button "Submit" at bounding box center [362, 199] width 68 height 25
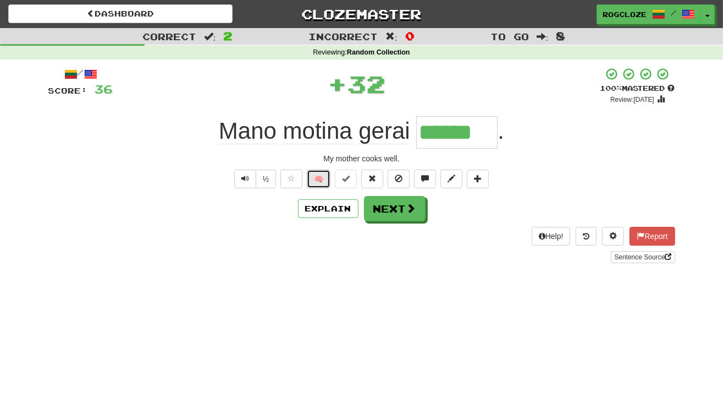
click at [315, 178] on button "🧠" at bounding box center [319, 178] width 24 height 19
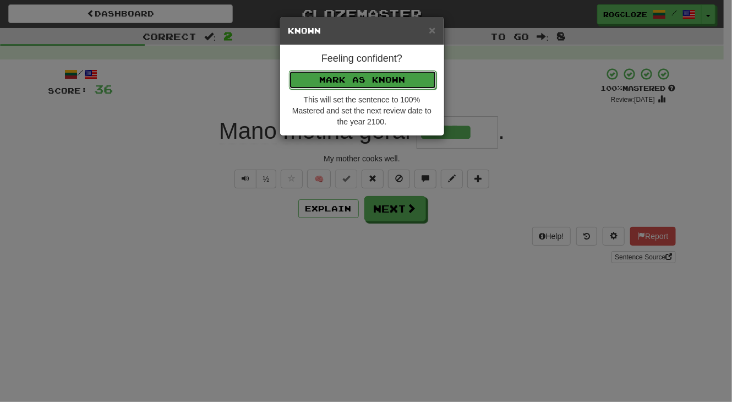
click at [420, 80] on button "Mark as Known" at bounding box center [362, 79] width 147 height 19
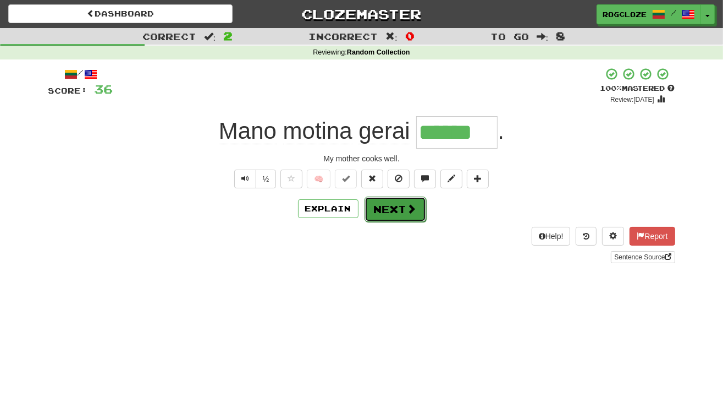
click at [384, 207] on button "Next" at bounding box center [396, 208] width 62 height 25
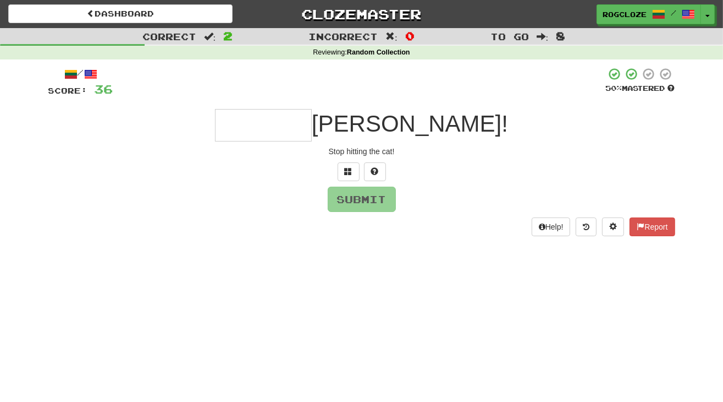
type input "*"
click at [378, 170] on span at bounding box center [375, 171] width 8 height 8
click at [367, 172] on button at bounding box center [362, 171] width 22 height 19
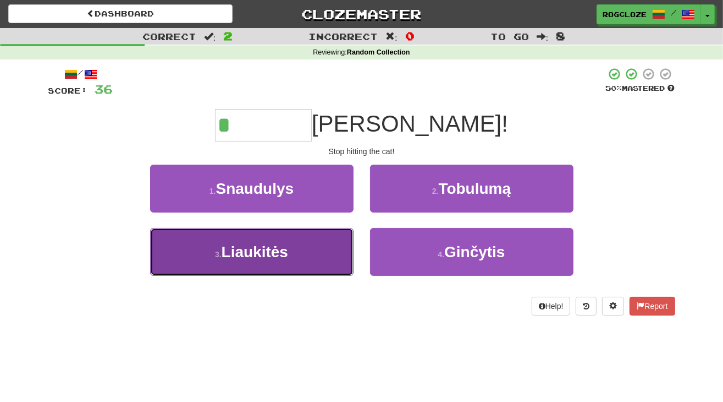
click at [305, 262] on button "3 . Liaukitės" at bounding box center [252, 252] width 204 height 48
type input "*********"
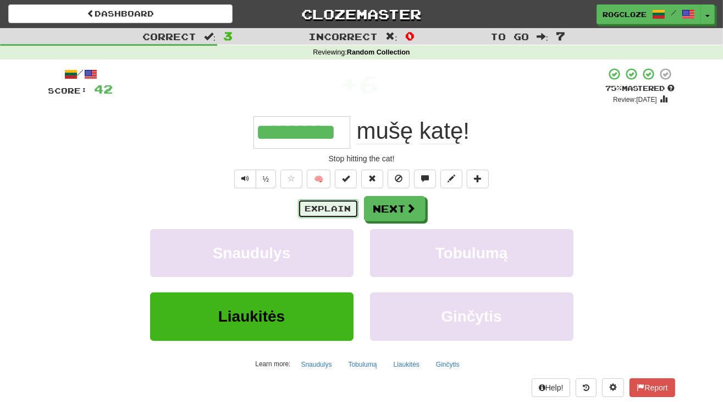
click at [336, 205] on button "Explain" at bounding box center [328, 208] width 61 height 19
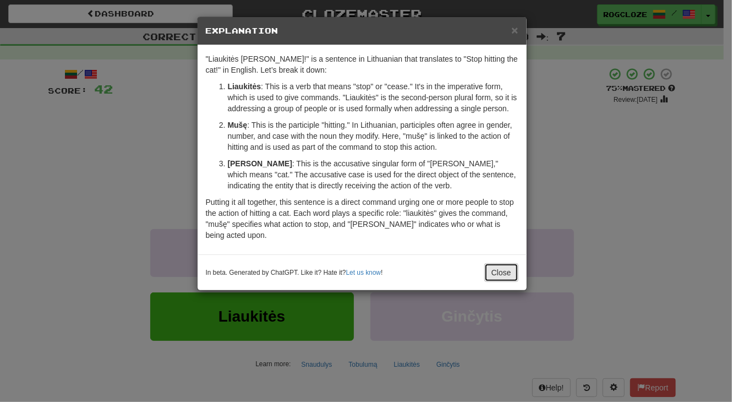
click at [512, 266] on button "Close" at bounding box center [501, 272] width 34 height 19
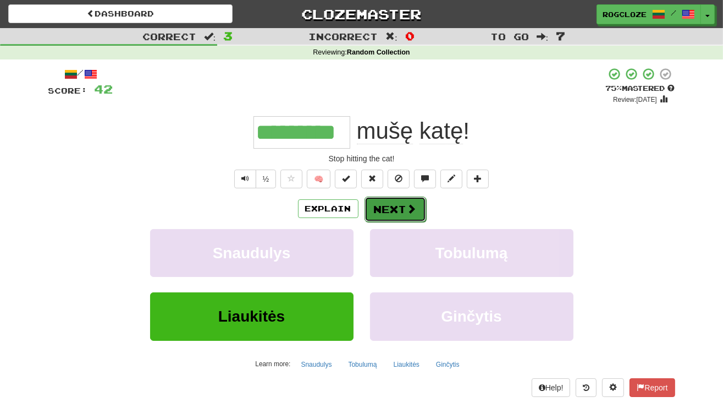
click at [398, 208] on button "Next" at bounding box center [396, 208] width 62 height 25
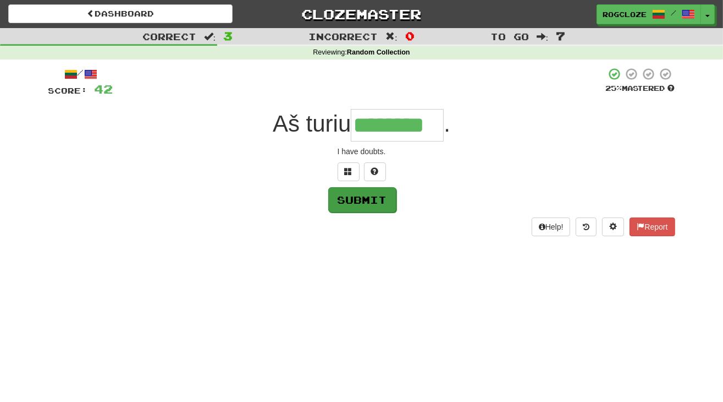
type input "********"
click at [358, 190] on button "Submit" at bounding box center [362, 199] width 68 height 25
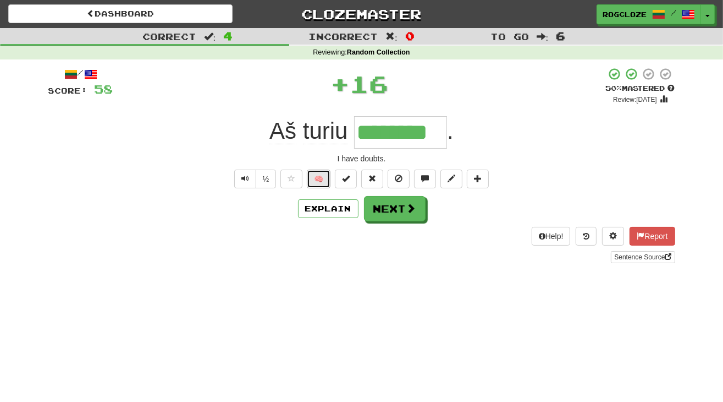
click at [316, 177] on button "🧠" at bounding box center [319, 178] width 24 height 19
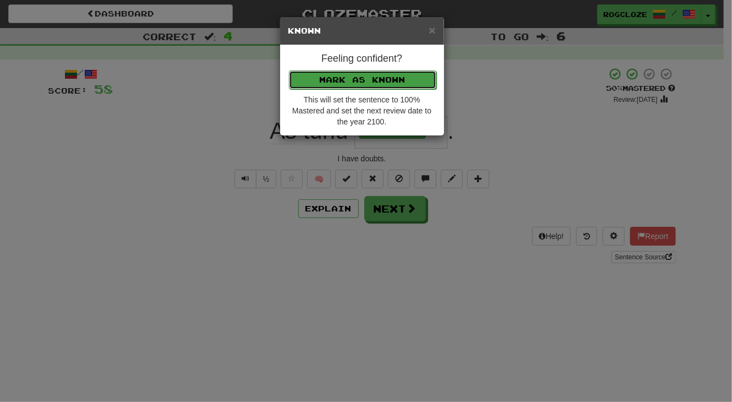
click at [320, 85] on button "Mark as Known" at bounding box center [362, 79] width 147 height 19
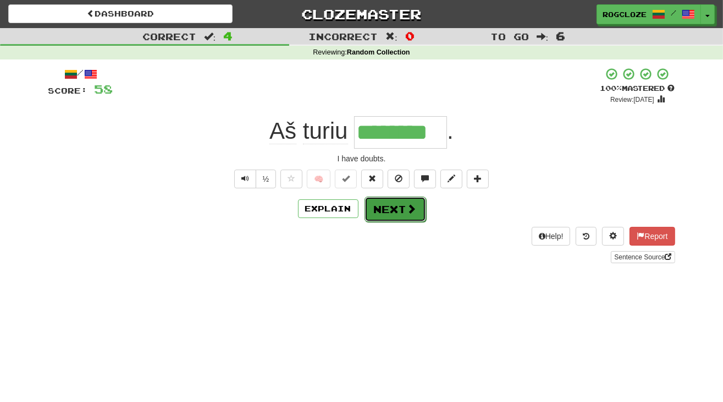
click at [387, 203] on button "Next" at bounding box center [396, 208] width 62 height 25
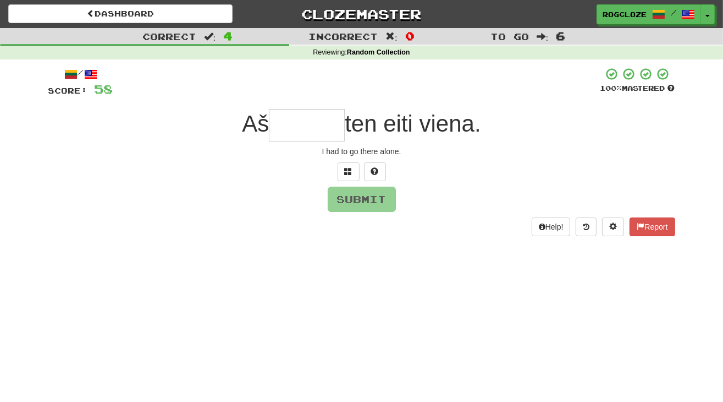
type input "*"
click at [378, 172] on span at bounding box center [375, 171] width 8 height 8
click at [363, 174] on span at bounding box center [362, 171] width 8 height 8
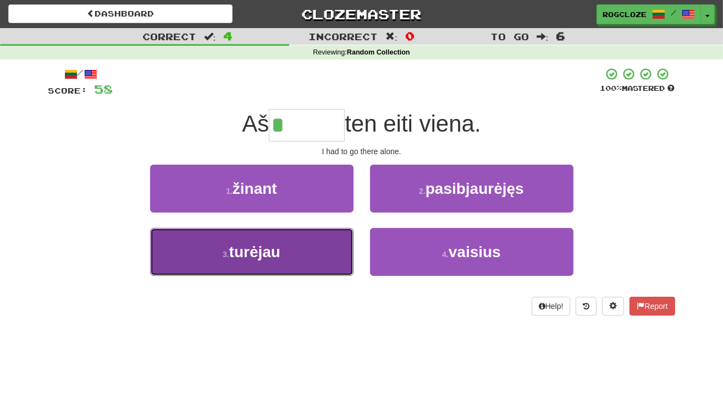
click at [305, 248] on button "3 . turėjau" at bounding box center [252, 252] width 204 height 48
type input "*******"
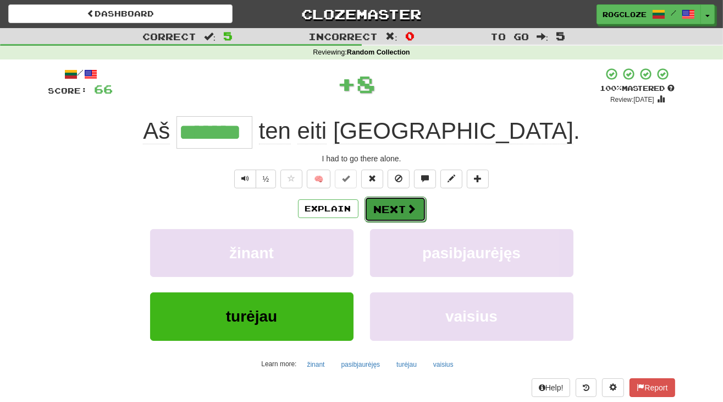
click at [378, 207] on button "Next" at bounding box center [396, 208] width 62 height 25
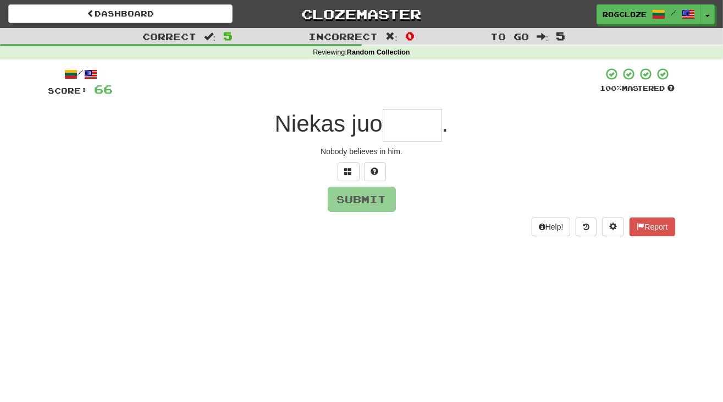
type input "*"
click at [376, 170] on span at bounding box center [375, 171] width 8 height 8
click at [356, 172] on button at bounding box center [362, 171] width 22 height 19
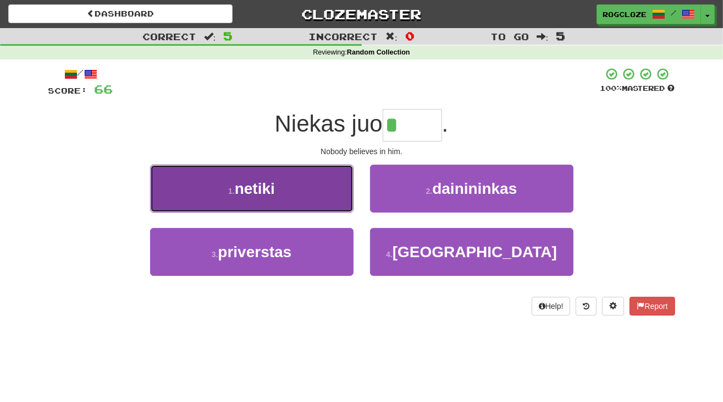
click at [295, 196] on button "1 . netiki" at bounding box center [252, 188] width 204 height 48
type input "******"
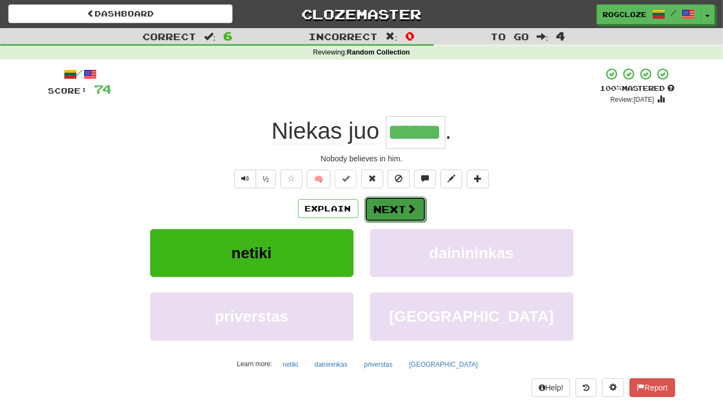
click at [405, 208] on button "Next" at bounding box center [396, 208] width 62 height 25
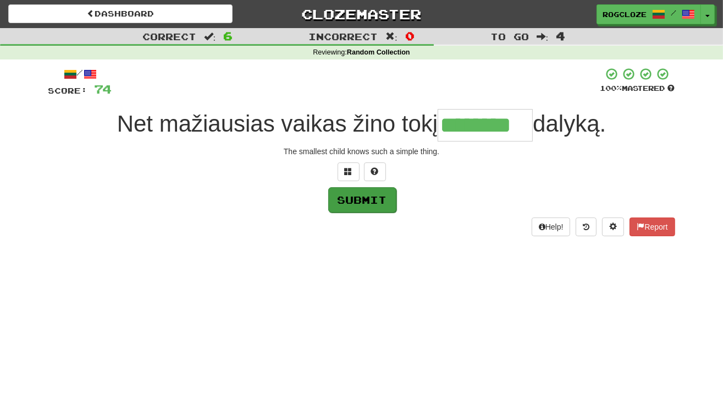
type input "********"
click at [342, 200] on button "Submit" at bounding box center [362, 199] width 68 height 25
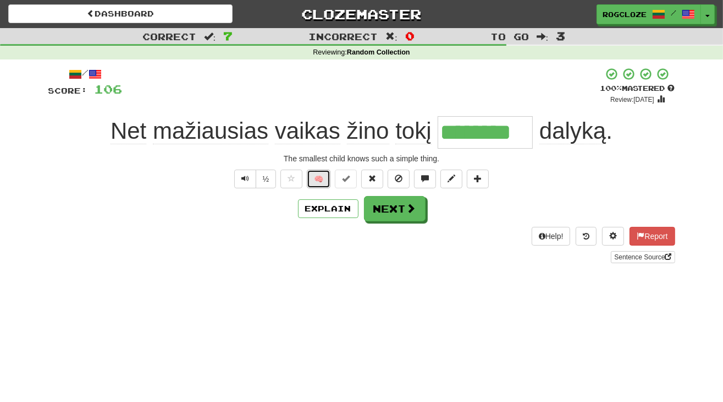
click at [329, 178] on button "🧠" at bounding box center [319, 178] width 24 height 19
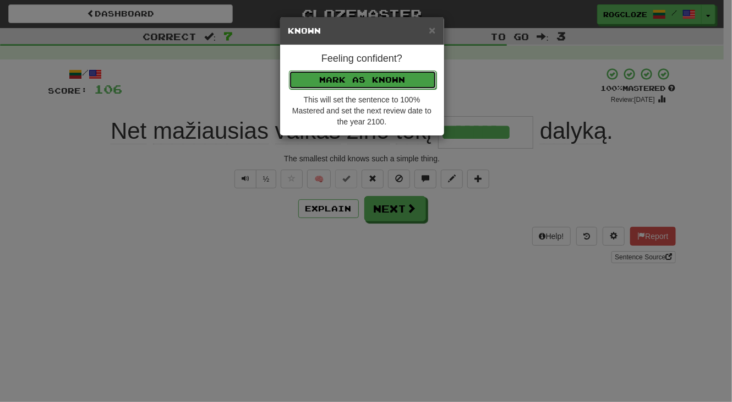
click at [323, 73] on button "Mark as Known" at bounding box center [362, 79] width 147 height 19
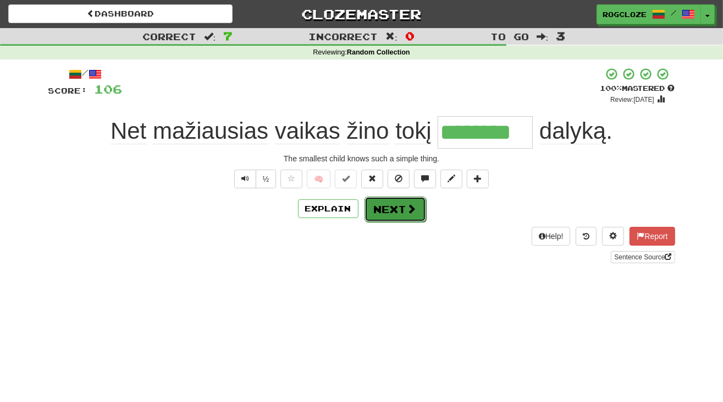
click at [383, 207] on button "Next" at bounding box center [396, 208] width 62 height 25
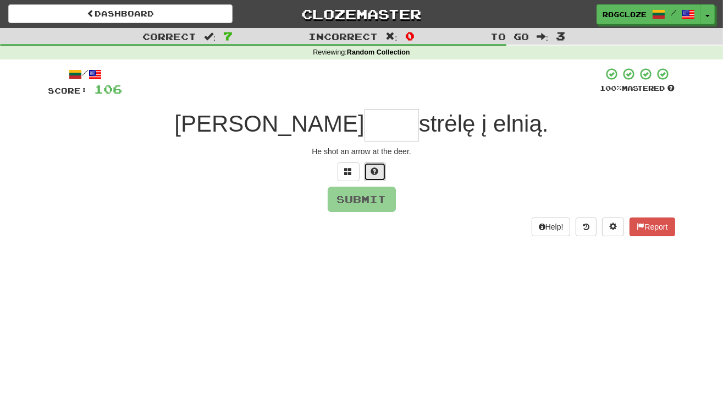
click at [376, 163] on button at bounding box center [375, 171] width 22 height 19
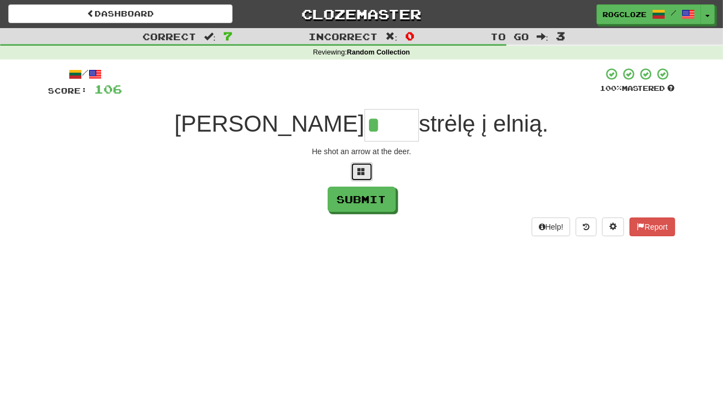
click at [367, 168] on button at bounding box center [362, 171] width 22 height 19
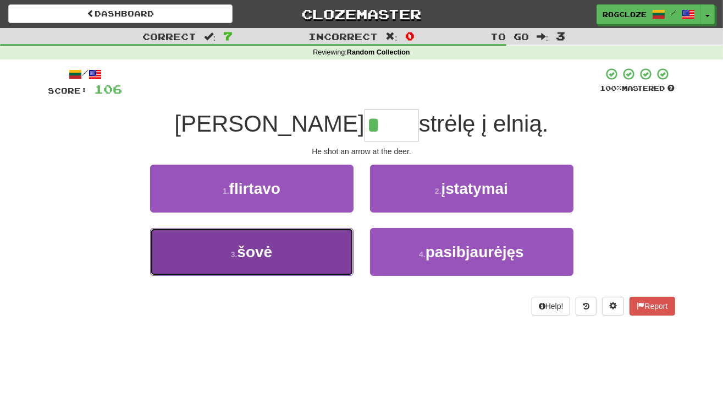
click at [282, 243] on button "3 . šovė" at bounding box center [252, 252] width 204 height 48
type input "****"
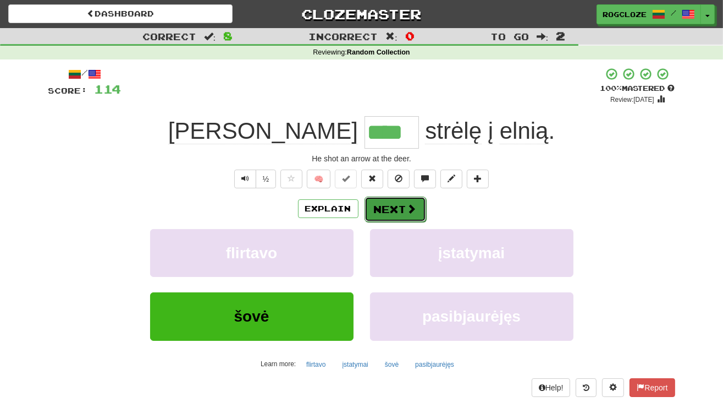
click at [383, 201] on button "Next" at bounding box center [396, 208] width 62 height 25
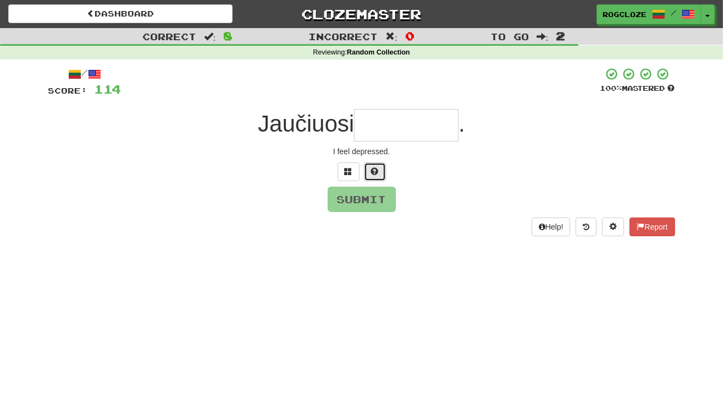
click at [380, 172] on button at bounding box center [375, 171] width 22 height 19
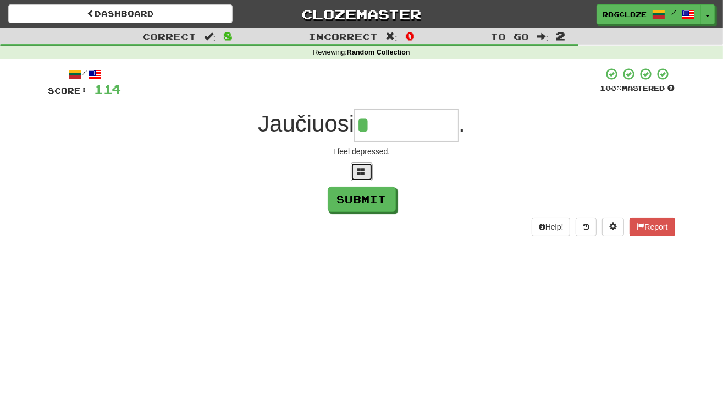
click at [366, 165] on button at bounding box center [362, 171] width 22 height 19
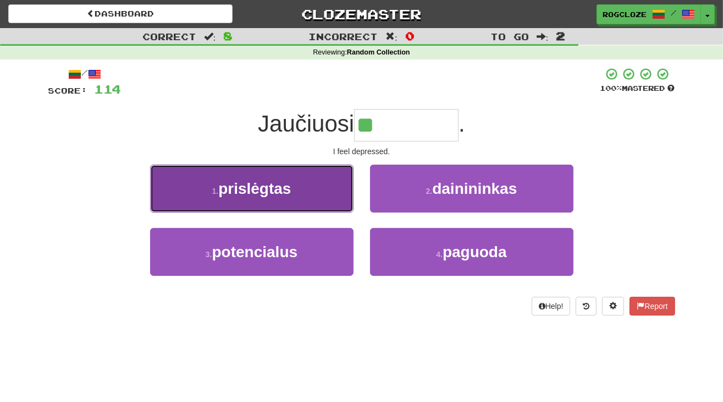
click at [275, 193] on span "prislėgtas" at bounding box center [254, 188] width 73 height 17
type input "**********"
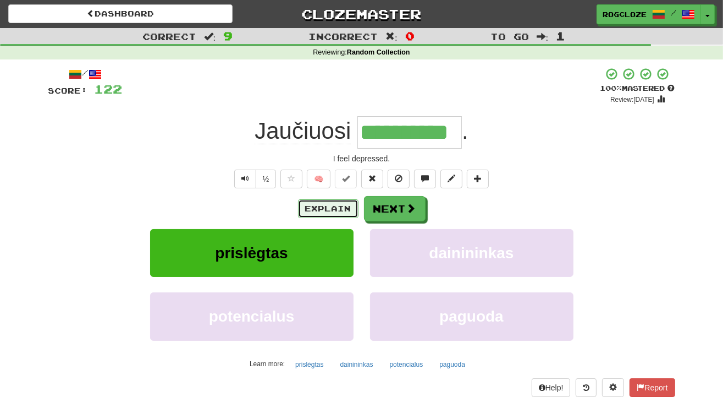
click at [330, 206] on button "Explain" at bounding box center [328, 208] width 61 height 19
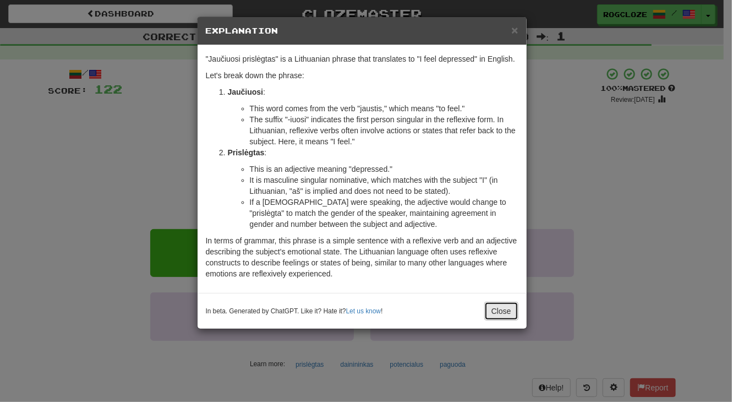
click at [503, 311] on button "Close" at bounding box center [501, 310] width 34 height 19
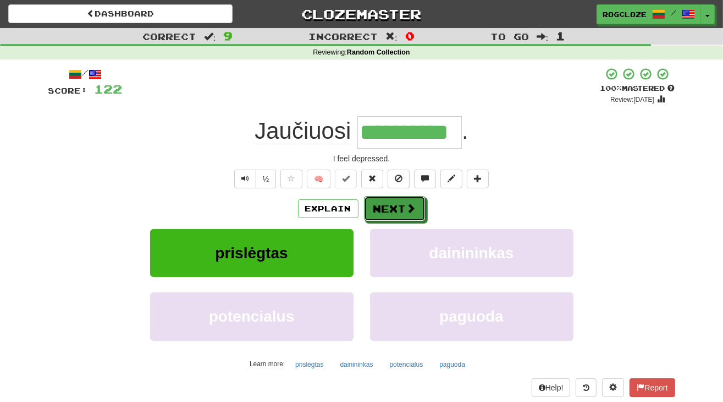
click at [398, 209] on button "Next" at bounding box center [395, 208] width 62 height 25
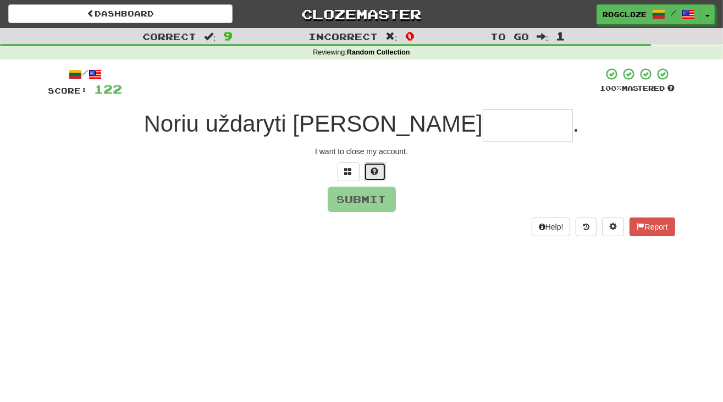
click at [382, 166] on button at bounding box center [375, 171] width 22 height 19
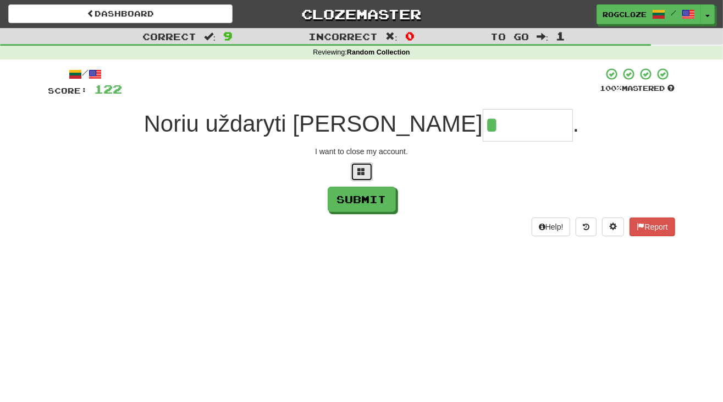
click at [361, 177] on button at bounding box center [362, 171] width 22 height 19
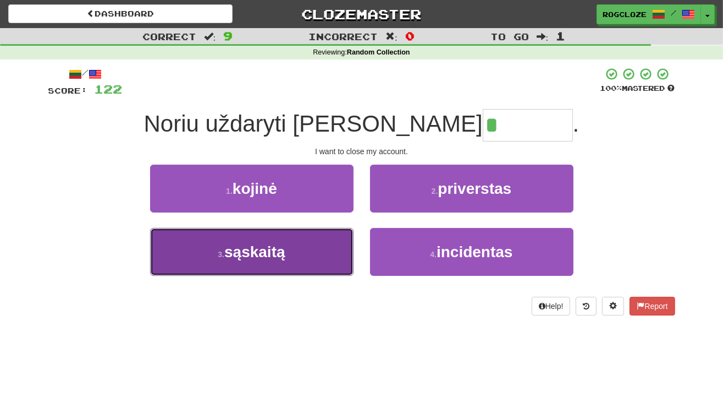
click at [251, 261] on button "3 . sąskaitą" at bounding box center [252, 252] width 204 height 48
type input "********"
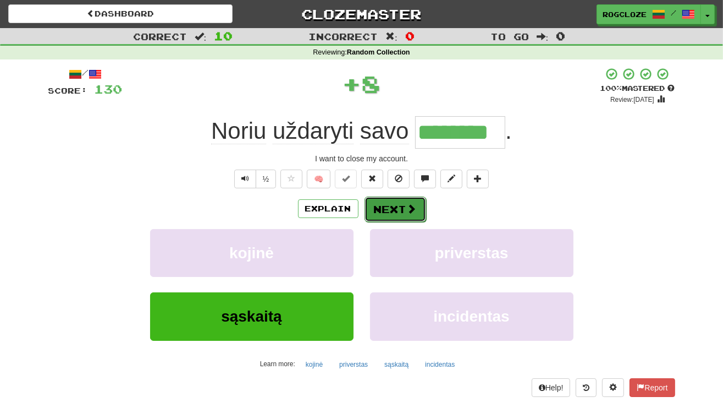
click at [404, 206] on button "Next" at bounding box center [396, 208] width 62 height 25
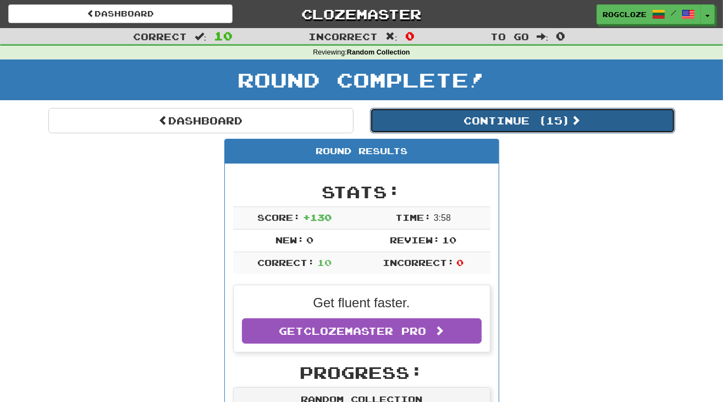
click at [420, 114] on button "Continue ( 15 )" at bounding box center [522, 120] width 305 height 25
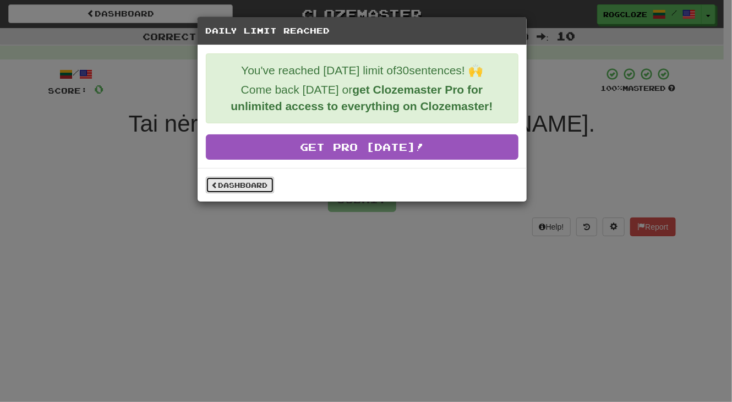
click at [245, 180] on link "Dashboard" at bounding box center [240, 185] width 68 height 17
